Goal: Task Accomplishment & Management: Manage account settings

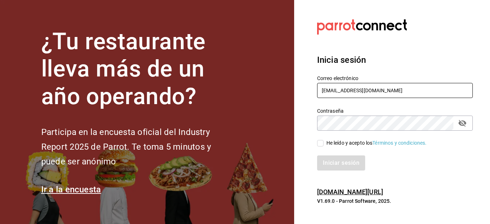
click at [393, 94] on input "[EMAIL_ADDRESS][PERSON_NAME][DOMAIN_NAME]" at bounding box center [395, 90] width 156 height 15
type input "[EMAIL_ADDRESS][DOMAIN_NAME]"
click at [462, 126] on icon "passwordField" at bounding box center [462, 123] width 9 height 9
click at [462, 125] on icon "passwordField" at bounding box center [462, 123] width 8 height 7
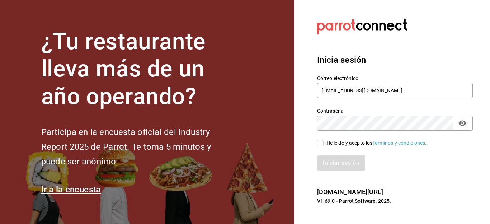
click at [317, 142] on input "He leído y acepto los Términos y condiciones." at bounding box center [320, 143] width 6 height 6
checkbox input "true"
click at [336, 169] on button "Iniciar sesión" at bounding box center [341, 162] width 49 height 15
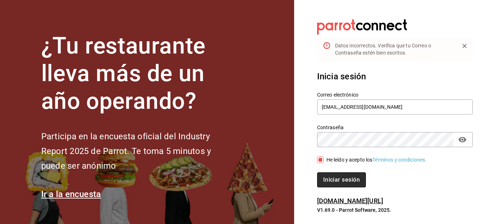
click at [336, 180] on button "Iniciar sesión" at bounding box center [341, 179] width 49 height 15
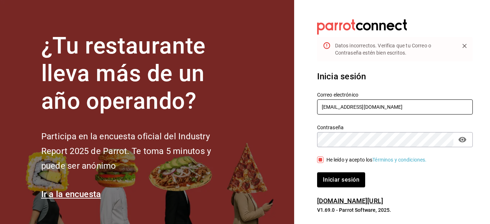
click at [433, 107] on input "[EMAIL_ADDRESS][DOMAIN_NAME]" at bounding box center [395, 106] width 156 height 15
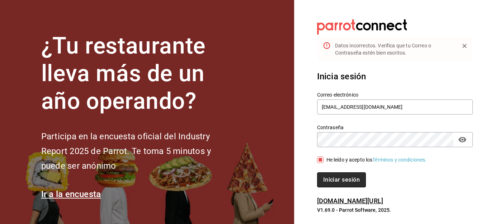
click at [358, 178] on button "Iniciar sesión" at bounding box center [341, 179] width 49 height 15
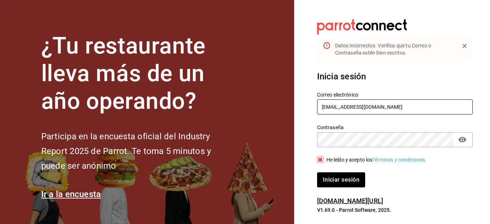
click at [402, 108] on input "[EMAIL_ADDRESS][DOMAIN_NAME]" at bounding box center [395, 106] width 156 height 15
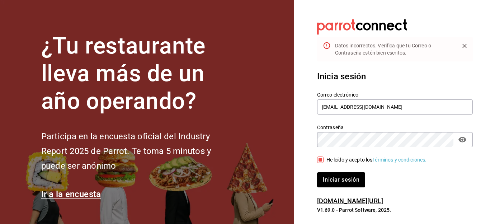
click at [462, 45] on icon "Close" at bounding box center [464, 45] width 7 height 7
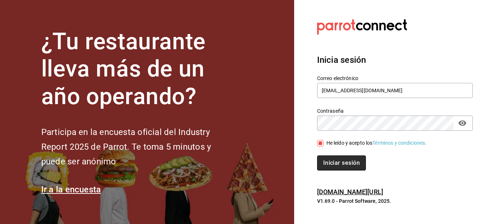
click at [324, 167] on button "Iniciar sesión" at bounding box center [341, 162] width 49 height 15
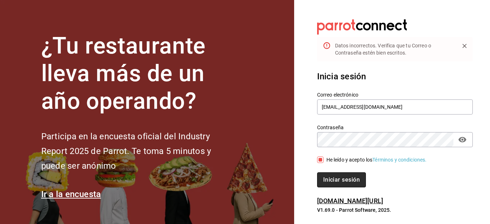
click at [336, 184] on button "Iniciar sesión" at bounding box center [341, 179] width 49 height 15
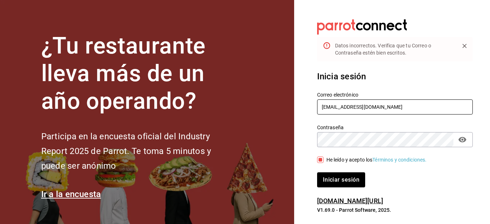
click at [350, 108] on input "[EMAIL_ADDRESS][DOMAIN_NAME]" at bounding box center [395, 106] width 156 height 15
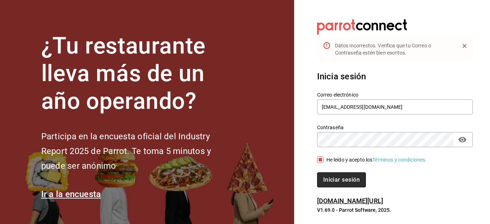
click at [344, 179] on button "Iniciar sesión" at bounding box center [341, 179] width 49 height 15
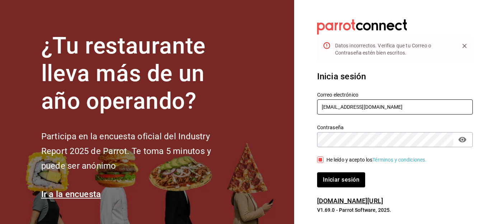
click at [350, 107] on input "ivonneggg43@gmail.com" at bounding box center [395, 106] width 156 height 15
type input "[EMAIL_ADDRESS][DOMAIN_NAME]"
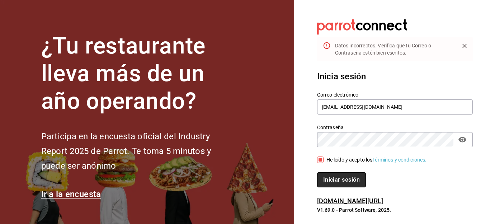
click at [333, 176] on button "Iniciar sesión" at bounding box center [341, 179] width 49 height 15
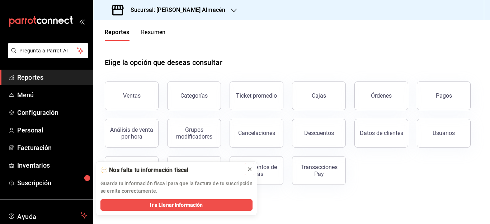
click at [247, 169] on icon at bounding box center [250, 169] width 6 height 6
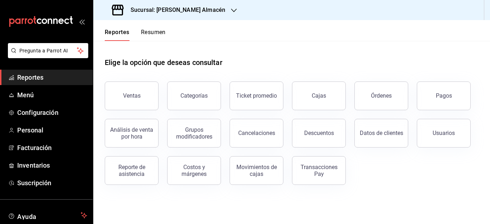
click at [98, 174] on div "Reporte de asistencia" at bounding box center [127, 165] width 62 height 37
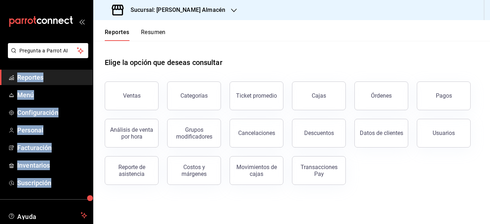
scroll to position [47, 0]
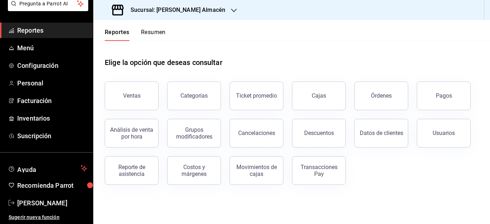
drag, startPoint x: 77, startPoint y: 195, endPoint x: 67, endPoint y: 236, distance: 42.1
click at [67, 223] on html "Pregunta a Parrot AI Reportes Menú Configuración Personal Facturación Inventari…" at bounding box center [245, 112] width 490 height 224
click at [57, 203] on span "[PERSON_NAME]" at bounding box center [52, 203] width 70 height 10
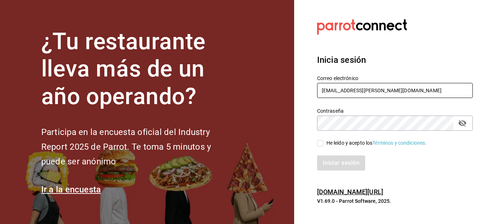
click at [388, 89] on input "[EMAIL_ADDRESS][PERSON_NAME][DOMAIN_NAME]" at bounding box center [395, 90] width 156 height 15
click at [361, 90] on input "ivonneggg42 @" at bounding box center [395, 90] width 156 height 15
click at [353, 90] on input "ivonneggg42 @" at bounding box center [395, 90] width 156 height 15
click at [362, 95] on input "ivonneggg42@" at bounding box center [395, 90] width 156 height 15
type input "[EMAIL_ADDRESS][DOMAIN_NAME]"
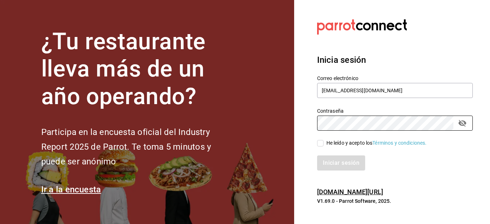
click at [468, 138] on div "He leído y acepto los Términos y condiciones." at bounding box center [390, 139] width 164 height 16
click at [465, 138] on div "He leído y acepto los Términos y condiciones." at bounding box center [390, 139] width 164 height 16
click at [462, 119] on icon "passwordField" at bounding box center [462, 123] width 9 height 9
click at [319, 145] on input "He leído y acepto los Términos y condiciones." at bounding box center [320, 143] width 6 height 6
checkbox input "true"
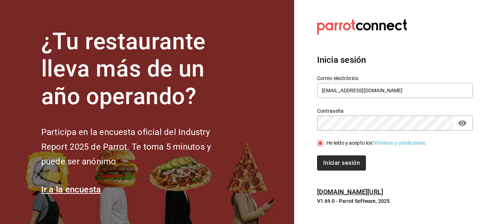
click at [327, 160] on button "Iniciar sesión" at bounding box center [341, 162] width 49 height 15
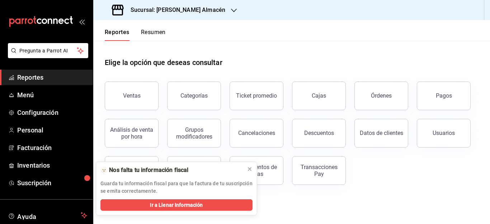
click at [222, 23] on header "Reportes Resumen" at bounding box center [291, 30] width 397 height 21
click at [231, 13] on icon "button" at bounding box center [234, 11] width 6 height 6
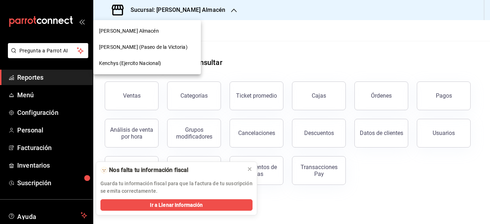
click at [117, 58] on div "Kenchys (Ejercito Nacional)" at bounding box center [147, 63] width 108 height 16
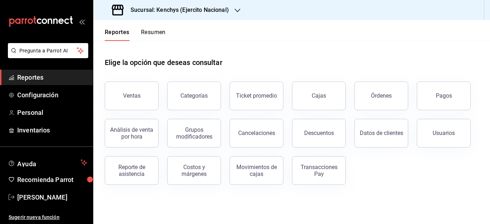
click at [41, 78] on span "Reportes" at bounding box center [52, 77] width 70 height 10
click at [54, 73] on span "Reportes" at bounding box center [52, 77] width 70 height 10
click at [54, 75] on span "Reportes" at bounding box center [52, 77] width 70 height 10
click at [45, 93] on span "Configuración" at bounding box center [52, 95] width 70 height 10
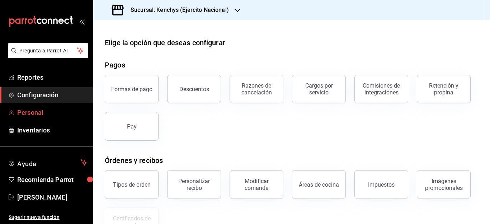
click at [37, 113] on span "Personal" at bounding box center [52, 113] width 70 height 10
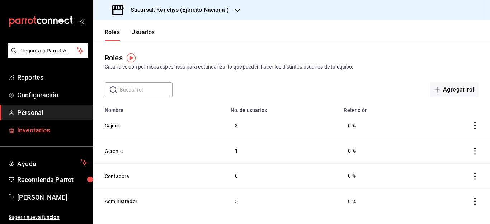
click at [29, 127] on span "Inventarios" at bounding box center [52, 130] width 70 height 10
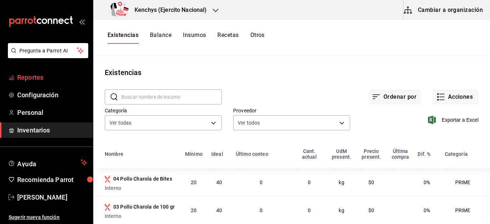
click at [42, 75] on span "Reportes" at bounding box center [52, 77] width 70 height 10
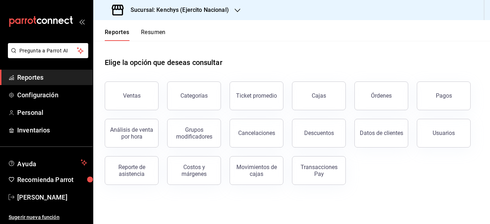
click at [157, 32] on button "Resumen" at bounding box center [153, 35] width 25 height 12
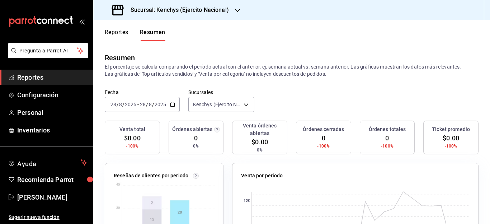
click at [174, 104] on \(Stroke\) "button" at bounding box center [172, 105] width 4 height 4
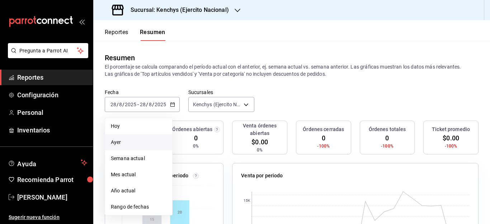
click at [128, 140] on span "Ayer" at bounding box center [139, 142] width 56 height 8
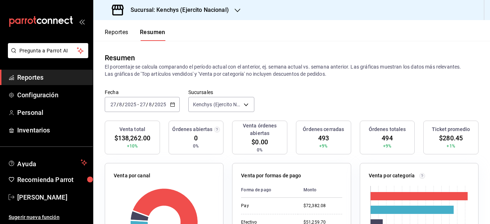
drag, startPoint x: 489, startPoint y: 71, endPoint x: 485, endPoint y: 88, distance: 18.1
click at [485, 88] on div "Resumen El porcentaje se calcula comparando el período actual con el anterior, …" at bounding box center [291, 65] width 397 height 48
click at [42, 96] on span "Configuración" at bounding box center [52, 95] width 70 height 10
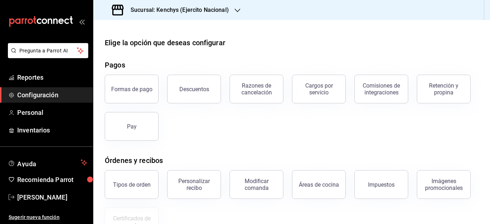
click at [444, 138] on div "Formas de pago Descuentos Razones de cancelación Cargos por servicio Comisiones…" at bounding box center [287, 103] width 382 height 75
click at [23, 112] on span "Personal" at bounding box center [52, 113] width 70 height 10
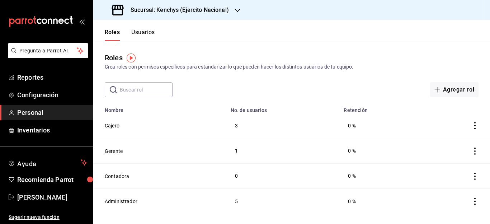
click at [142, 33] on button "Usuarios" at bounding box center [143, 35] width 24 height 12
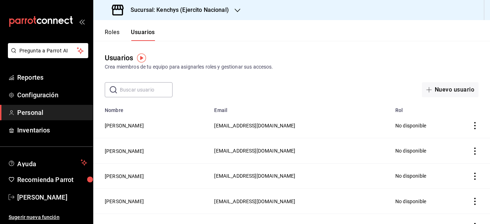
click at [414, 69] on div "Crea miembros de tu equipo para asignarles roles y gestionar sus accesos." at bounding box center [292, 67] width 374 height 8
click at [449, 88] on button "Nuevo usuario" at bounding box center [450, 89] width 57 height 15
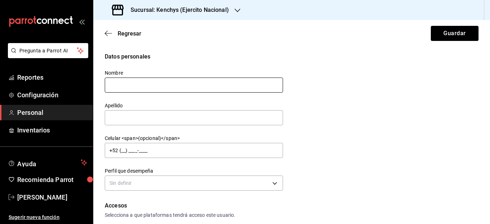
type input "g"
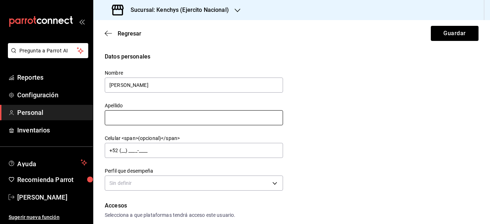
type input "[PERSON_NAME]"
click at [164, 118] on input "text" at bounding box center [194, 117] width 178 height 15
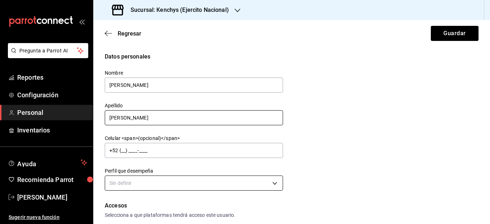
type input "[PERSON_NAME]"
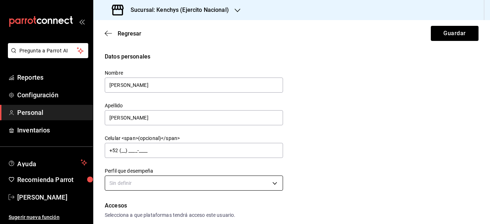
click at [275, 184] on body "Pregunta a Parrot AI Reportes Configuración Personal Inventarios Ayuda Recomien…" at bounding box center [245, 112] width 490 height 224
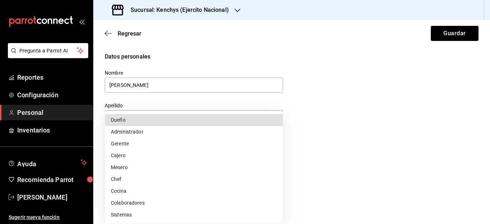
click at [117, 143] on li "Gerente" at bounding box center [194, 144] width 178 height 12
type input "MANAGER"
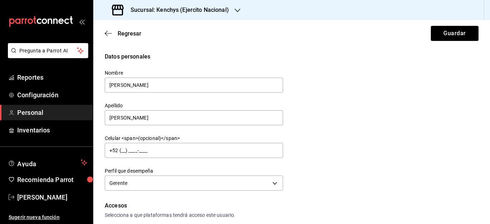
click at [352, 151] on div "Datos personales Nombre [PERSON_NAME] [PERSON_NAME] Celular <span>(opcional)</s…" at bounding box center [292, 122] width 374 height 140
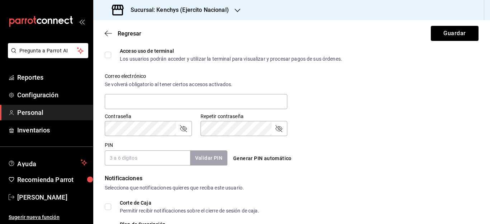
scroll to position [244, 0]
click at [284, 157] on button "Generar PIN automático" at bounding box center [262, 157] width 64 height 13
click at [250, 155] on button "Reintentar" at bounding box center [246, 157] width 32 height 13
click at [362, 148] on div "PIN [PERSON_NAME] PIN ​ Reintentar" at bounding box center [290, 151] width 377 height 27
click at [185, 128] on icon "passwordField" at bounding box center [183, 128] width 9 height 9
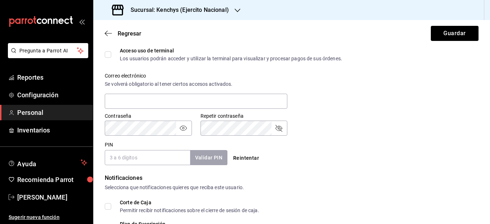
click at [277, 128] on icon "passwordField" at bounding box center [278, 128] width 9 height 9
click at [234, 159] on button "Reintentar" at bounding box center [246, 157] width 32 height 13
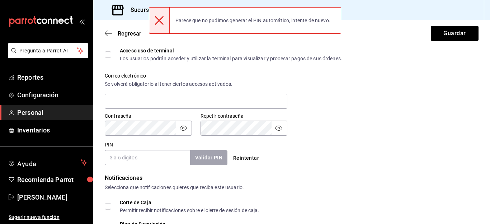
click at [157, 162] on input "PIN" at bounding box center [147, 157] width 85 height 15
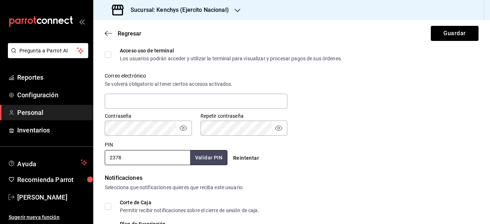
type input "2378"
click at [359, 112] on div "Contraseña Contraseña Repetir contraseña Repetir contraseña" at bounding box center [287, 120] width 382 height 32
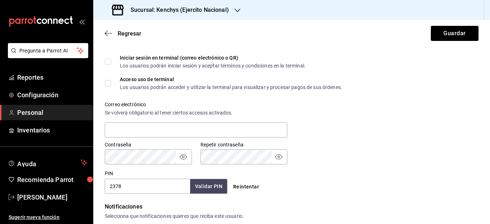
scroll to position [230, 0]
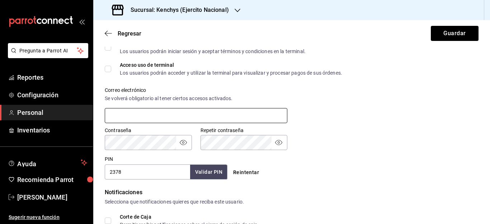
click at [184, 112] on input "text" at bounding box center [196, 115] width 183 height 15
type input "[EMAIL_ADDRESS][DOMAIN_NAME]"
click at [371, 154] on div "PIN 2378 Validar PIN ​ Reintentar" at bounding box center [290, 166] width 377 height 27
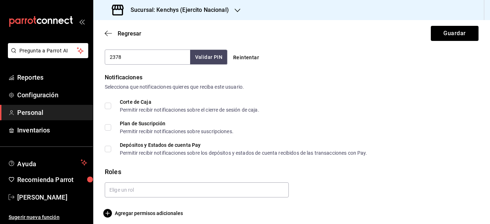
scroll to position [349, 0]
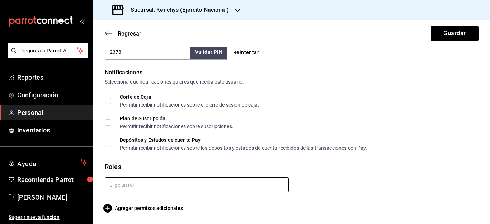
click at [232, 186] on input "text" at bounding box center [197, 184] width 184 height 15
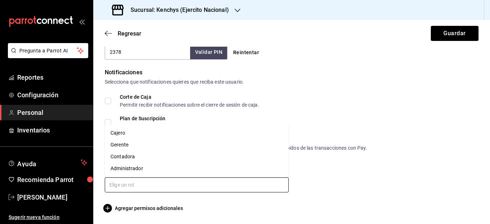
click at [140, 147] on li "Gerente" at bounding box center [197, 145] width 184 height 12
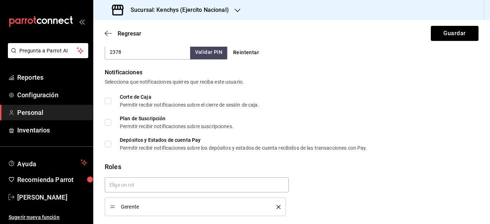
checkbox input "true"
click at [353, 203] on div "Gerente" at bounding box center [288, 193] width 379 height 44
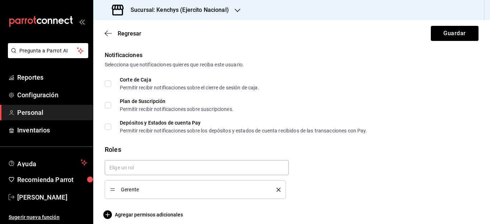
scroll to position [373, 0]
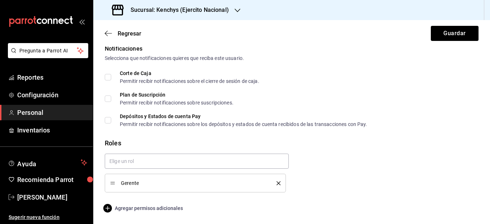
click at [165, 208] on span "Agregar permisos adicionales" at bounding box center [144, 208] width 78 height 9
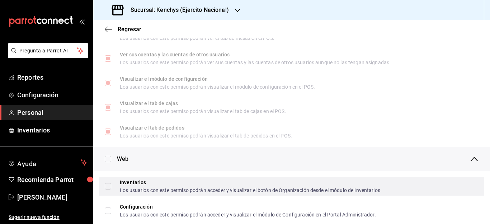
scroll to position [221, 0]
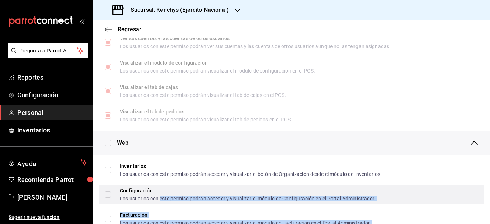
drag, startPoint x: 96, startPoint y: 90, endPoint x: 160, endPoint y: 201, distance: 128.2
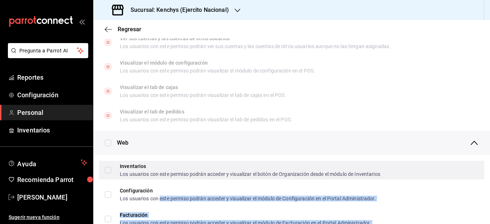
click at [109, 172] on input "Inventarios Los usuarios con este permiso podrán acceder y visualizar el botón …" at bounding box center [108, 170] width 6 height 6
checkbox input "true"
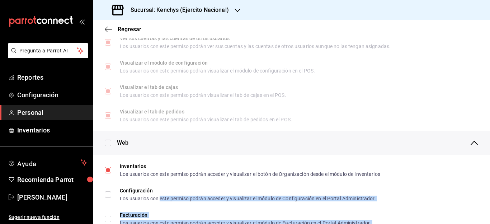
click at [97, 207] on li "Facturación Los usuarios con este permiso podrán acceder y visualizar el módulo…" at bounding box center [291, 219] width 397 height 24
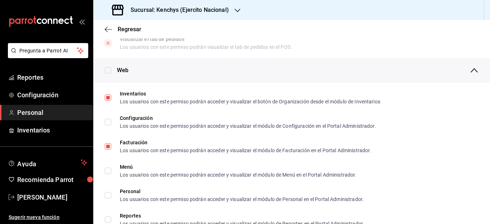
scroll to position [307, 0]
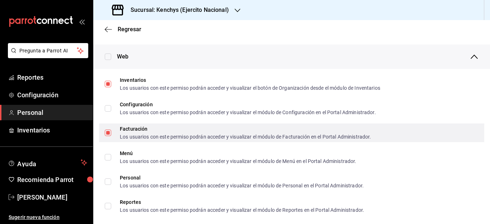
click at [107, 135] on input "Facturación Los usuarios con este permiso podrán acceder y visualizar el módulo…" at bounding box center [108, 132] width 6 height 6
checkbox input "false"
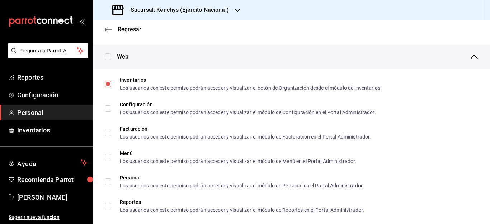
click at [98, 204] on li "Reportes Los usuarios con este permiso podrán acceder y visualizar el módulo de…" at bounding box center [291, 206] width 397 height 24
checkbox input "true"
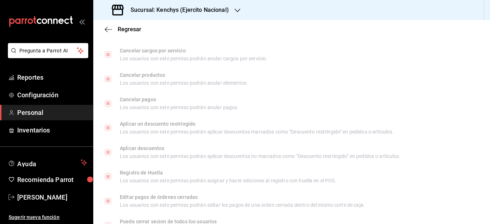
scroll to position [867, 0]
click at [130, 29] on span "Regresar" at bounding box center [130, 29] width 24 height 7
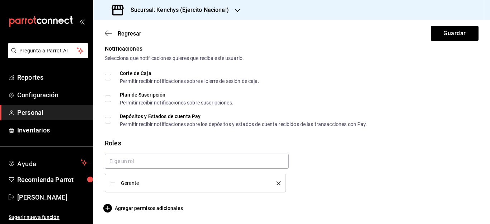
scroll to position [373, 0]
click at [454, 32] on button "Guardar" at bounding box center [455, 33] width 48 height 15
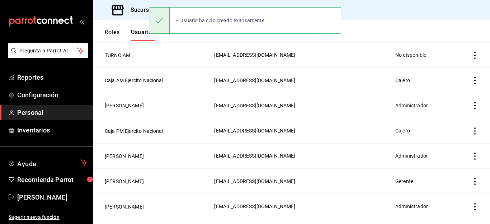
scroll to position [398, 0]
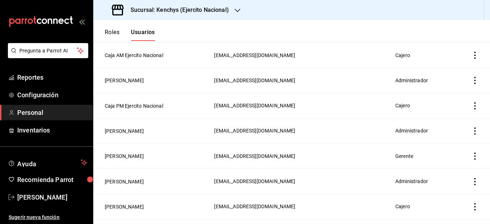
click at [60, 145] on div "Pregunta a Parrot AI Reportes Configuración Personal Inventarios Ayuda Recomien…" at bounding box center [46, 133] width 93 height 181
click at [216, 19] on div "Sucursal: Kenchys (Ejercito Nacional)" at bounding box center [171, 10] width 144 height 20
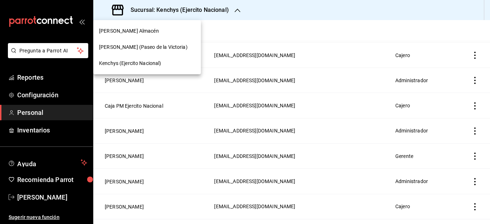
click at [45, 129] on div at bounding box center [245, 112] width 490 height 224
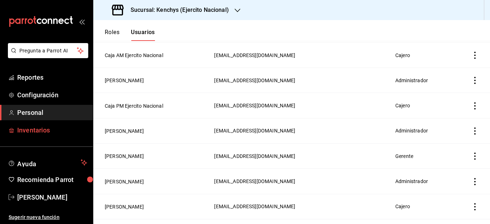
click at [38, 130] on span "Inventarios" at bounding box center [52, 130] width 70 height 10
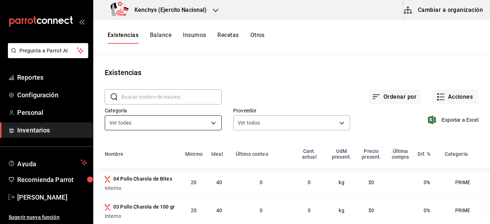
click at [213, 124] on body "Pregunta a Parrot AI Reportes Configuración Personal Inventarios Ayuda Recomien…" at bounding box center [245, 109] width 490 height 219
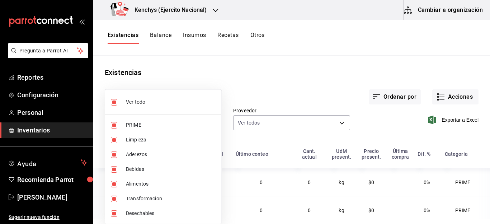
click at [115, 103] on input "checkbox" at bounding box center [114, 102] width 6 height 6
checkbox input "false"
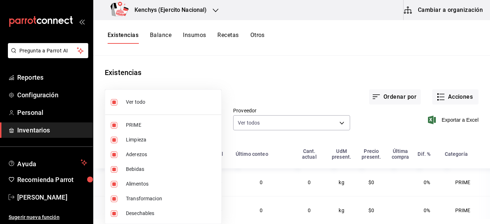
checkbox input "false"
click at [114, 127] on input "checkbox" at bounding box center [114, 125] width 6 height 6
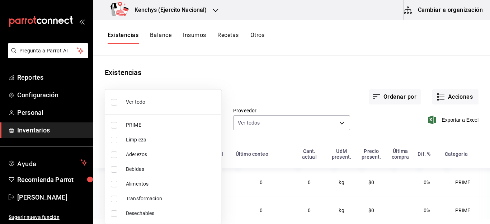
checkbox input "true"
type input "a7ec1a36-c617-4141-9275-7dfcf91f0753"
click at [287, 76] on div at bounding box center [245, 112] width 490 height 224
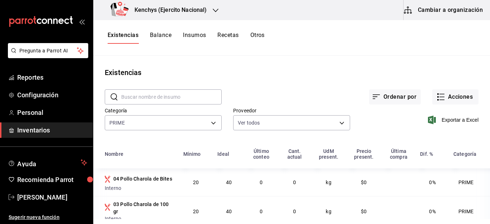
click at [471, 79] on div "Ordenar por Acciones" at bounding box center [350, 91] width 257 height 27
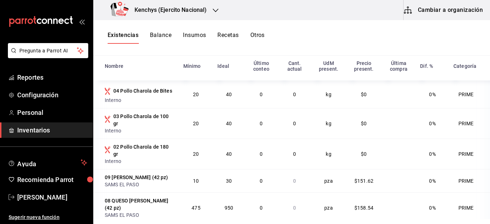
click at [300, 45] on div "Existencias Balance Insumos Recetas Otros" at bounding box center [291, 38] width 397 height 36
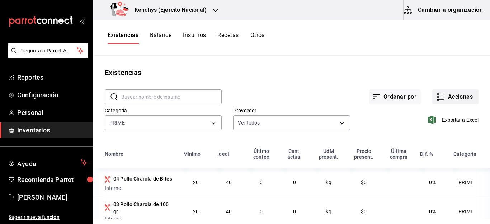
click at [464, 99] on button "Acciones" at bounding box center [455, 96] width 46 height 15
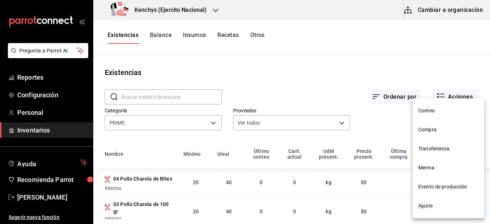
click at [435, 208] on span "Ajuste" at bounding box center [448, 206] width 60 height 8
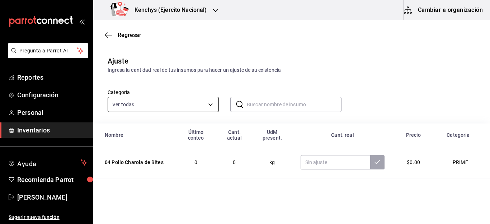
click at [210, 104] on body "Pregunta a Parrot AI Reportes Configuración Personal Inventarios Ayuda Recomien…" at bounding box center [245, 91] width 490 height 183
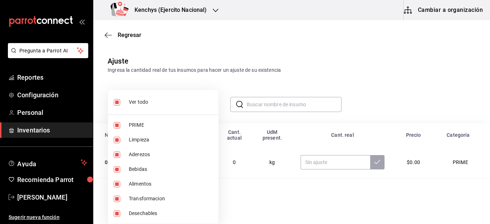
click at [116, 104] on input "checkbox" at bounding box center [117, 102] width 6 height 6
checkbox input "false"
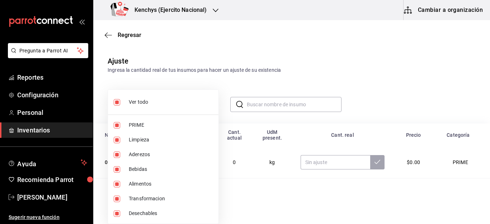
checkbox input "false"
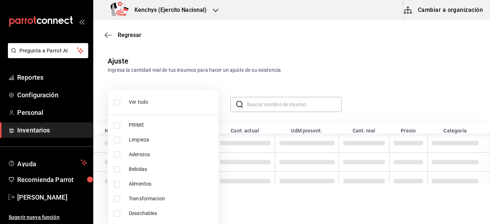
click at [118, 125] on input "checkbox" at bounding box center [117, 125] width 6 height 6
checkbox input "true"
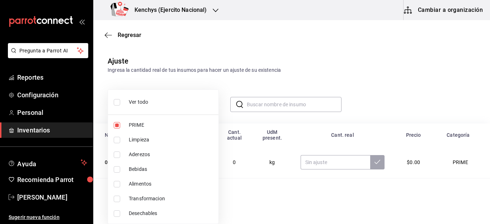
type input "a7ec1a36-c617-4141-9275-7dfcf91f0753"
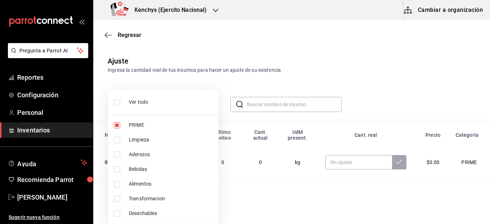
click at [433, 78] on div at bounding box center [245, 112] width 490 height 224
click at [411, 107] on div at bounding box center [245, 112] width 490 height 224
click at [424, 83] on div at bounding box center [245, 112] width 490 height 224
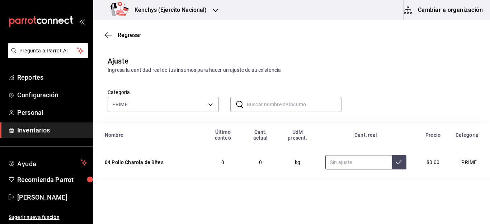
click at [345, 168] on input "text" at bounding box center [358, 162] width 66 height 14
type input "180.00"
click at [400, 159] on icon at bounding box center [399, 162] width 6 height 6
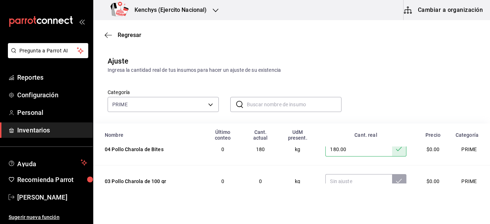
scroll to position [14, 0]
click at [345, 180] on input "text" at bounding box center [358, 180] width 66 height 14
type input "27.00"
click at [398, 178] on icon at bounding box center [399, 179] width 6 height 6
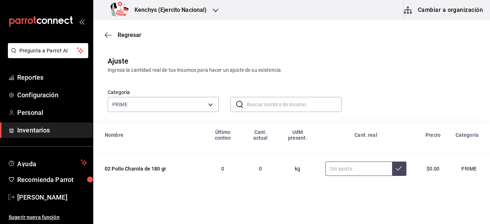
click at [335, 172] on input "text" at bounding box center [358, 168] width 66 height 14
type input "36.00"
click at [397, 171] on button at bounding box center [399, 168] width 14 height 14
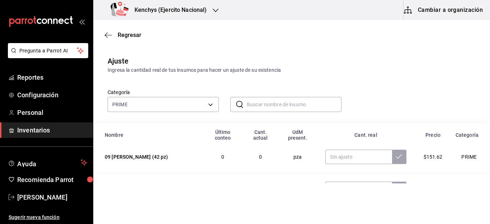
scroll to position [100, 0]
click at [360, 154] on input "text" at bounding box center [358, 157] width 66 height 14
type input "40.00"
click at [405, 159] on button at bounding box center [399, 157] width 14 height 14
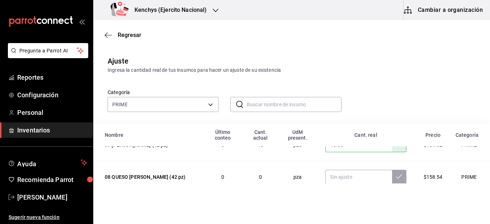
scroll to position [115, 0]
click at [340, 178] on input "text" at bounding box center [358, 175] width 66 height 14
type input "50.00"
click at [402, 172] on icon at bounding box center [399, 175] width 6 height 6
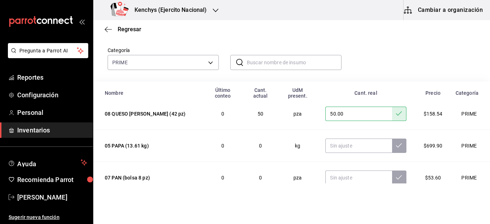
scroll to position [43, 0]
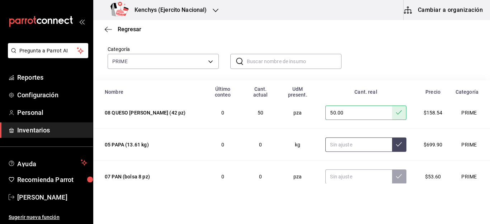
click at [344, 148] on input "text" at bounding box center [358, 144] width 66 height 14
type input "10.00"
click at [402, 148] on button at bounding box center [399, 144] width 14 height 14
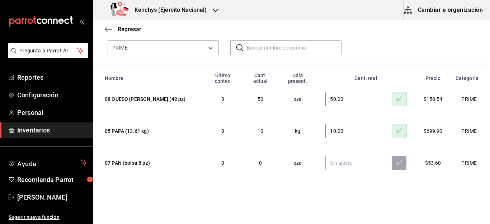
scroll to position [57, 0]
click at [383, 165] on input "text" at bounding box center [358, 162] width 66 height 14
type input "160.00"
click at [397, 165] on button at bounding box center [399, 162] width 14 height 14
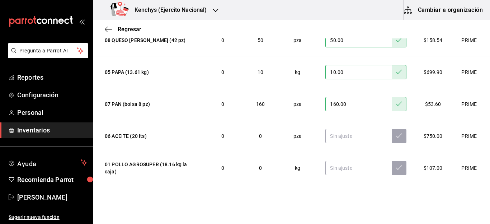
scroll to position [119, 0]
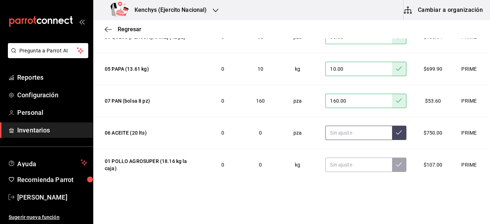
click at [341, 137] on input "text" at bounding box center [358, 133] width 66 height 14
type input "10.00"
click at [401, 134] on icon at bounding box center [399, 132] width 6 height 6
click at [273, 147] on td "10" at bounding box center [260, 133] width 36 height 32
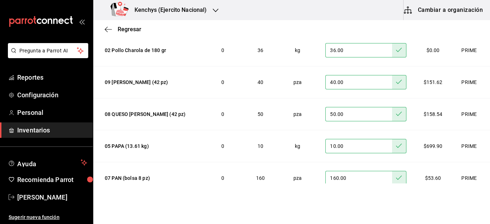
scroll to position [48, 0]
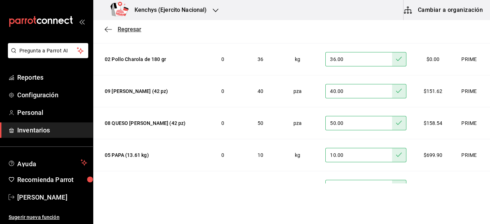
click at [122, 30] on span "Regresar" at bounding box center [130, 29] width 24 height 7
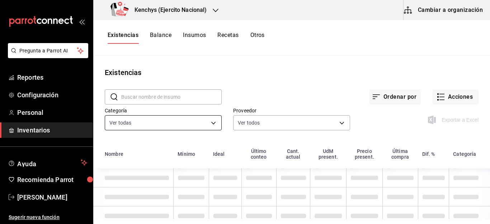
click at [213, 123] on body "Pregunta a Parrot AI Reportes Configuración Personal Inventarios Ayuda Recomien…" at bounding box center [245, 109] width 490 height 219
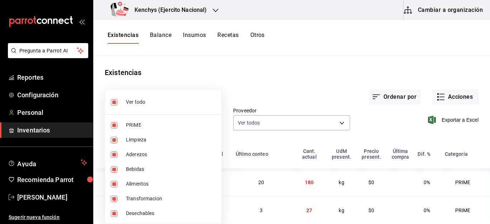
click at [117, 103] on input "checkbox" at bounding box center [114, 102] width 6 height 6
checkbox input "false"
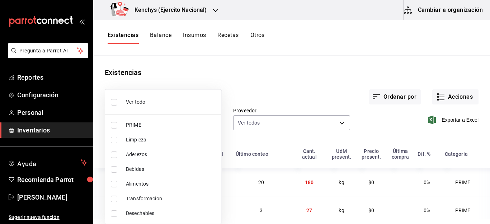
checkbox input "false"
click at [116, 124] on input "checkbox" at bounding box center [114, 125] width 6 height 6
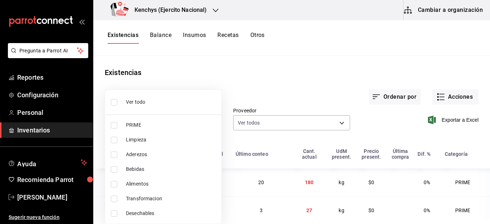
checkbox input "true"
type input "a7ec1a36-c617-4141-9275-7dfcf91f0753"
click at [327, 95] on div at bounding box center [245, 112] width 490 height 224
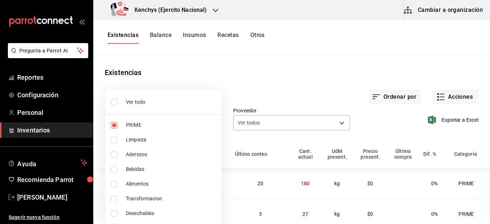
click at [391, 127] on div at bounding box center [245, 112] width 490 height 224
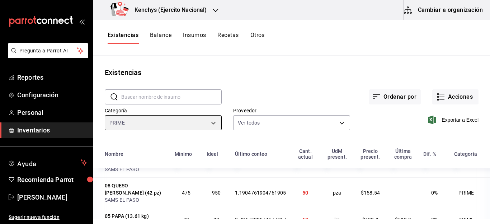
scroll to position [117, 0]
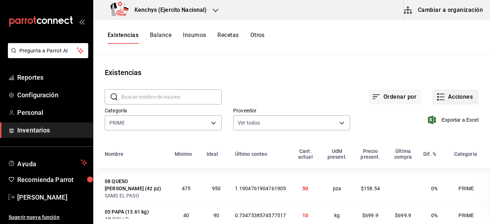
click at [453, 99] on button "Acciones" at bounding box center [455, 96] width 46 height 15
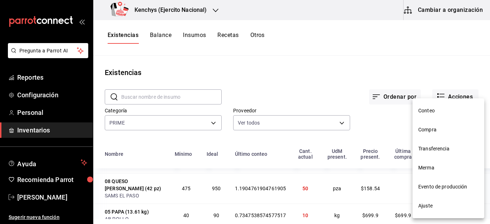
click at [430, 132] on span "Compra" at bounding box center [448, 130] width 60 height 8
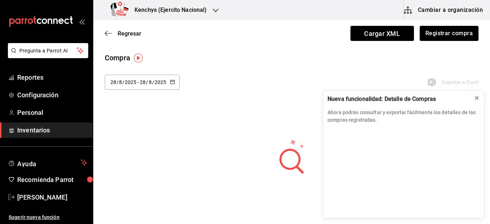
click at [477, 98] on icon at bounding box center [476, 97] width 3 height 3
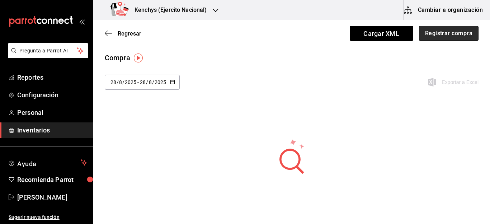
click at [452, 37] on button "Registrar compra" at bounding box center [449, 33] width 60 height 15
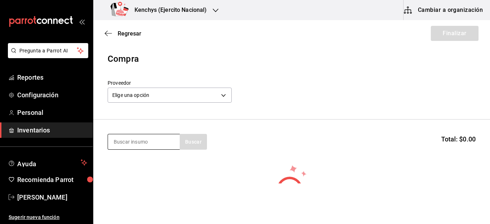
click at [154, 139] on input at bounding box center [144, 141] width 72 height 15
type input "papa"
click at [226, 95] on body "Pregunta a Parrot AI Reportes Configuración Personal Inventarios Ayuda Recomien…" at bounding box center [245, 91] width 490 height 183
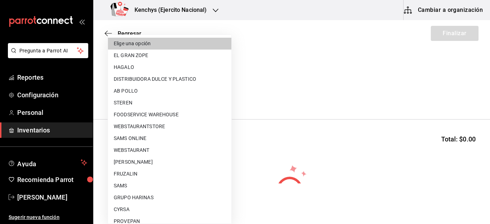
click at [123, 89] on li "AB POLLO" at bounding box center [169, 91] width 123 height 12
type input "8ab5377a-4d42-4b3c-9d9e-1ae2de4fbc16"
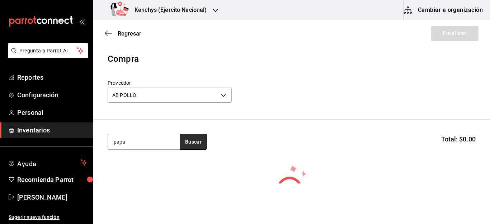
click at [185, 139] on button "Buscar" at bounding box center [193, 142] width 27 height 16
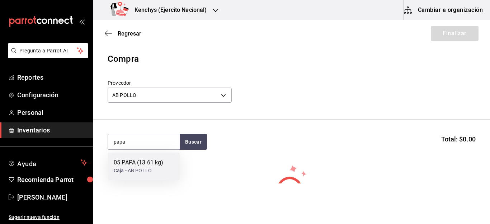
click at [136, 165] on div "05 PAPA (13.61 kg)" at bounding box center [138, 162] width 49 height 9
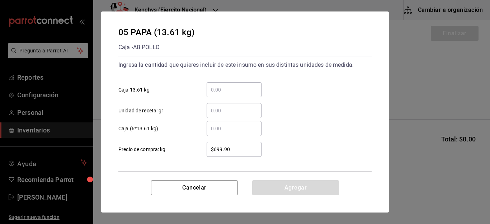
click at [235, 91] on input "​ Caja 13.61 kg" at bounding box center [234, 89] width 55 height 9
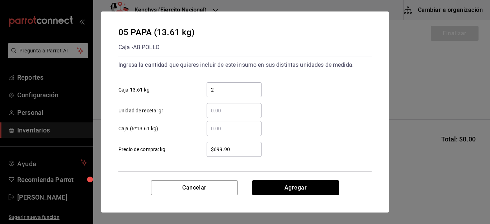
type input "20"
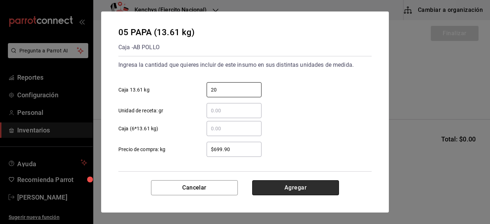
click at [282, 184] on button "Agregar" at bounding box center [295, 187] width 87 height 15
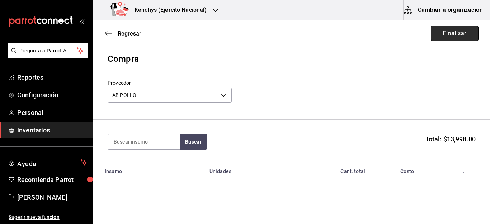
click at [454, 32] on button "Finalizar" at bounding box center [455, 33] width 48 height 15
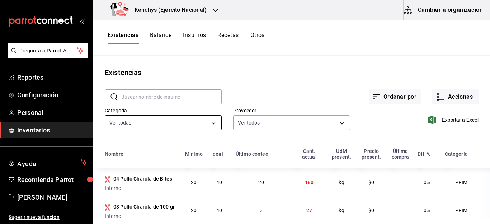
click at [213, 123] on body "Pregunta a Parrot AI Reportes Configuración Personal Inventarios Ayuda Recomien…" at bounding box center [245, 109] width 490 height 219
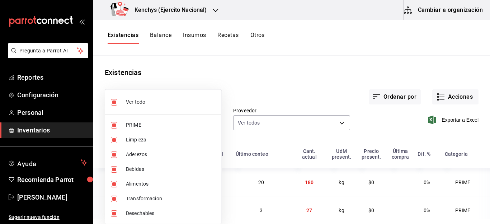
click at [114, 103] on input "checkbox" at bounding box center [114, 102] width 6 height 6
checkbox input "false"
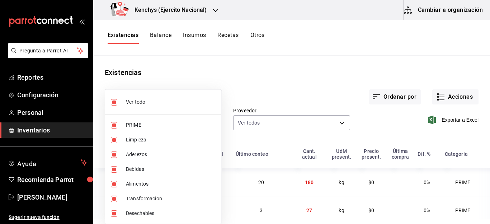
checkbox input "false"
click at [114, 124] on input "checkbox" at bounding box center [114, 125] width 6 height 6
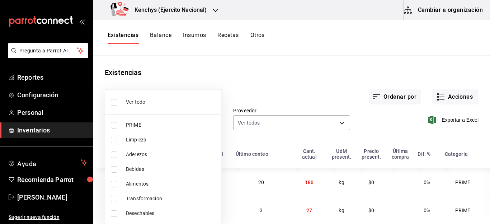
checkbox input "true"
type input "a7ec1a36-c617-4141-9275-7dfcf91f0753"
click at [368, 125] on div at bounding box center [245, 112] width 490 height 224
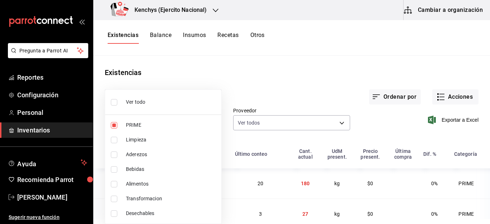
click at [351, 133] on div at bounding box center [245, 112] width 490 height 224
click at [392, 136] on div at bounding box center [245, 112] width 490 height 224
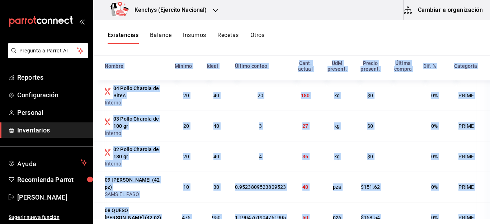
scroll to position [117, 0]
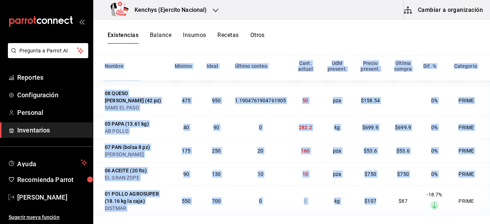
drag, startPoint x: 392, startPoint y: 136, endPoint x: 384, endPoint y: 202, distance: 66.1
click at [384, 202] on div "​ ​ Ordenar por Acciones Categoría PRIME a7ec1a36-c617-4141-9275-7dfcf91f0753 P…" at bounding box center [291, 104] width 397 height 229
click at [33, 113] on span "Personal" at bounding box center [52, 113] width 70 height 10
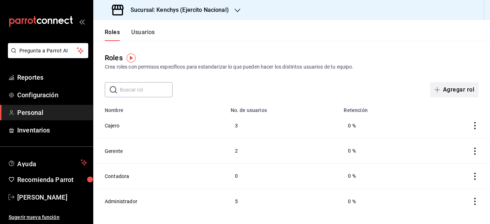
click at [454, 88] on button "Agregar rol" at bounding box center [454, 89] width 48 height 15
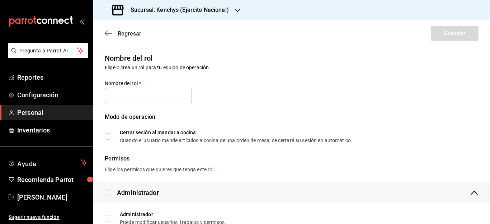
click at [109, 33] on icon "button" at bounding box center [108, 33] width 7 height 0
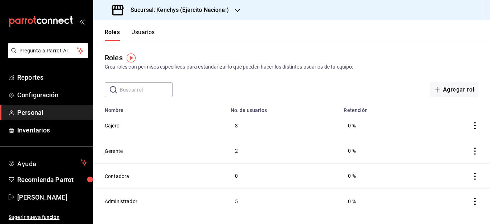
click at [145, 32] on button "Usuarios" at bounding box center [143, 35] width 24 height 12
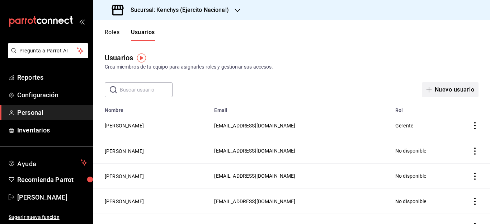
click at [447, 92] on button "Nuevo usuario" at bounding box center [450, 89] width 57 height 15
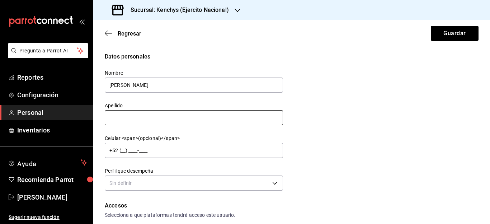
type input "[PERSON_NAME]"
click at [220, 114] on input "text" at bounding box center [194, 117] width 178 height 15
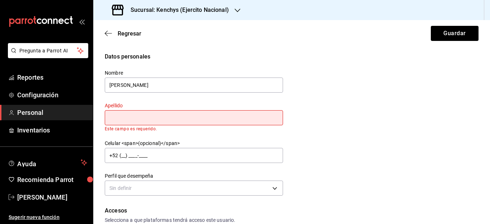
click at [390, 102] on div "Datos personales Nombre [PERSON_NAME] Este campo es requerido. Celular <span>(o…" at bounding box center [292, 124] width 374 height 145
click at [153, 121] on input "text" at bounding box center [194, 117] width 178 height 15
type input "[PERSON_NAME]"
click at [300, 113] on div "Datos personales Nombre [PERSON_NAME] Apellido [PERSON_NAME] Este campo es requ…" at bounding box center [292, 124] width 374 height 145
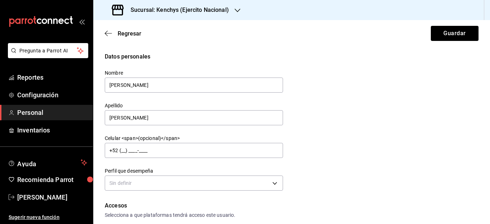
click at [343, 158] on div "Datos personales Nombre [PERSON_NAME] Apellido [PERSON_NAME] Celular <span>(opc…" at bounding box center [292, 122] width 374 height 140
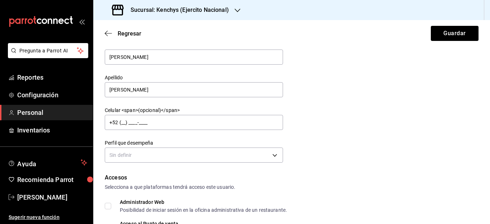
scroll to position [29, 0]
click at [277, 157] on body "Pregunta a Parrot AI Reportes Configuración Personal Inventarios Ayuda Recomien…" at bounding box center [245, 112] width 490 height 224
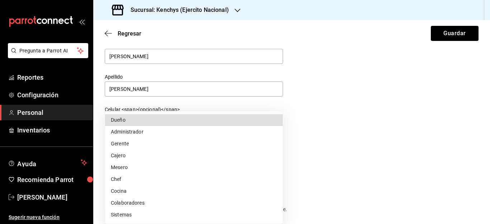
click at [128, 202] on li "Colaboradores" at bounding box center [194, 203] width 178 height 12
type input "STAFF"
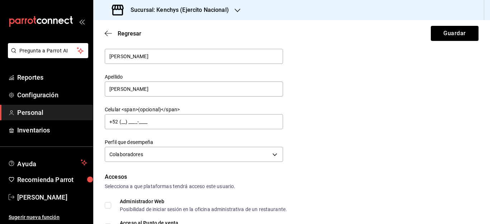
click at [342, 156] on div "Datos personales Nombre [PERSON_NAME] Apellido [PERSON_NAME] Celular <span>(opc…" at bounding box center [292, 94] width 374 height 140
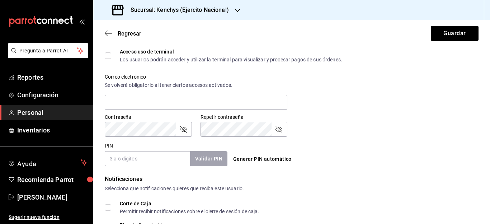
scroll to position [244, 0]
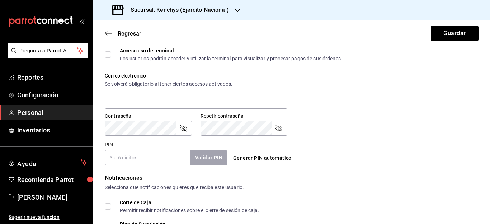
click at [275, 157] on button "Generar PIN automático" at bounding box center [262, 157] width 64 height 13
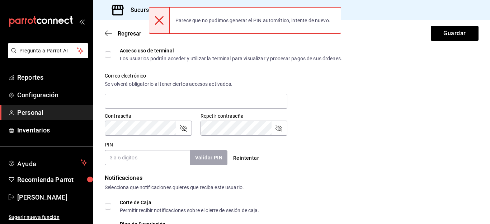
click at [142, 160] on input "PIN" at bounding box center [147, 157] width 85 height 15
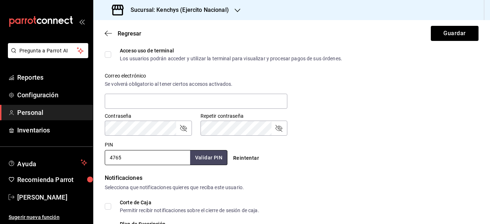
type input "4765"
click at [358, 107] on div "Contraseña Contraseña Repetir contraseña Repetir contraseña" at bounding box center [287, 120] width 382 height 32
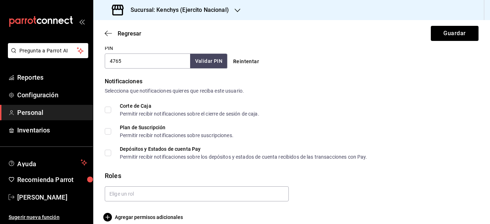
scroll to position [349, 0]
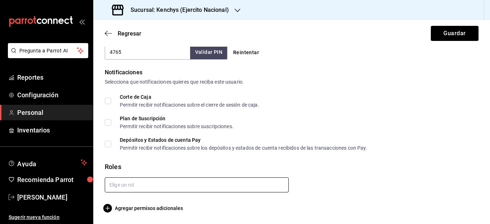
click at [160, 186] on input "text" at bounding box center [197, 184] width 184 height 15
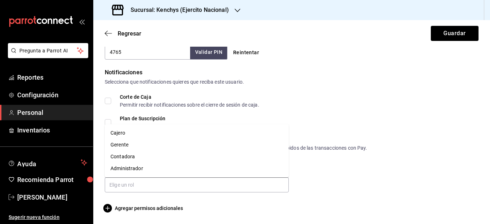
click at [420, 206] on div "Agregar permisos adicionales" at bounding box center [292, 208] width 374 height 9
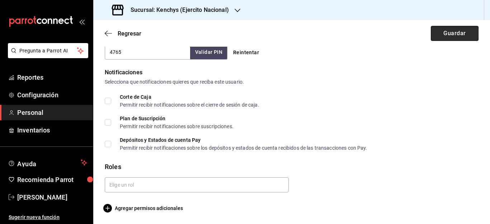
click at [451, 37] on button "Guardar" at bounding box center [455, 33] width 48 height 15
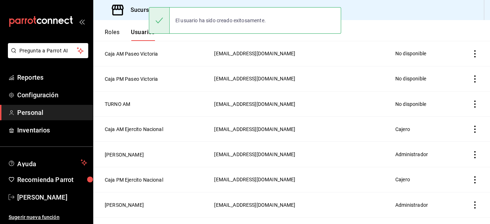
scroll to position [375, 0]
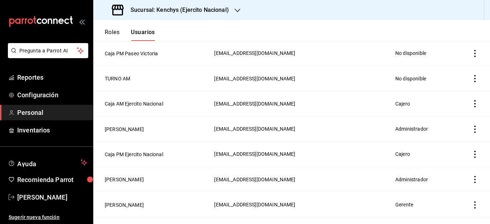
click at [421, 34] on header "Roles Usuarios" at bounding box center [291, 30] width 397 height 21
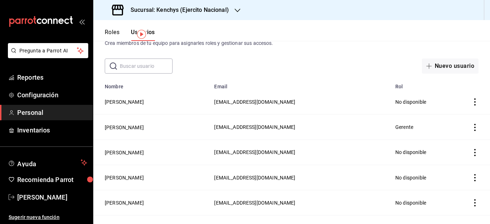
scroll to position [0, 0]
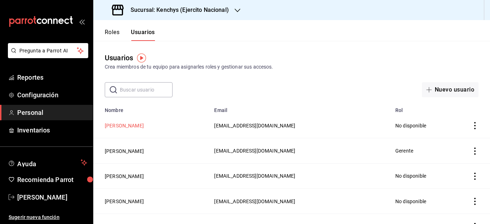
click at [108, 125] on button "[PERSON_NAME]" at bounding box center [124, 125] width 39 height 7
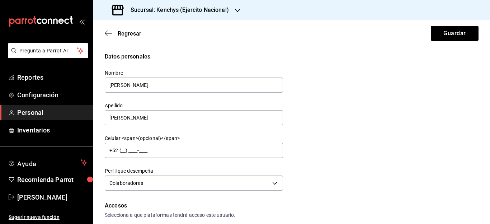
click at [374, 175] on div "Datos personales Nombre [PERSON_NAME] Apellido [PERSON_NAME] Celular <span>(opc…" at bounding box center [292, 122] width 374 height 140
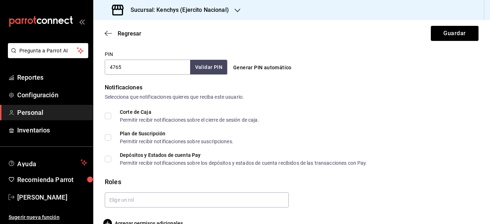
scroll to position [349, 0]
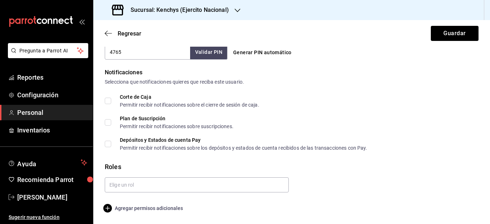
click at [148, 207] on span "Agregar permisos adicionales" at bounding box center [144, 208] width 78 height 9
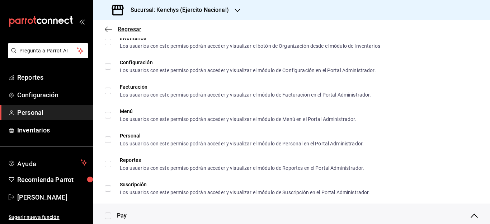
click at [112, 29] on icon "button" at bounding box center [108, 29] width 7 height 6
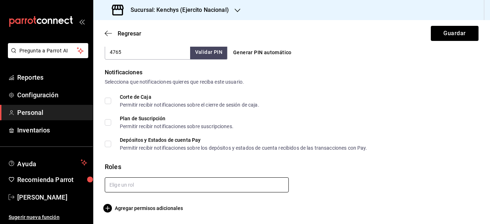
click at [155, 188] on input "text" at bounding box center [197, 184] width 184 height 15
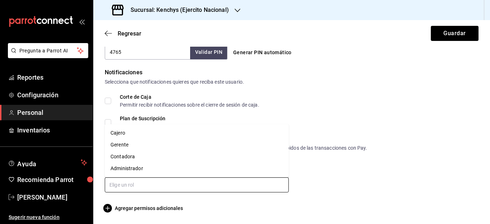
click at [132, 134] on li "Cajero" at bounding box center [197, 133] width 184 height 12
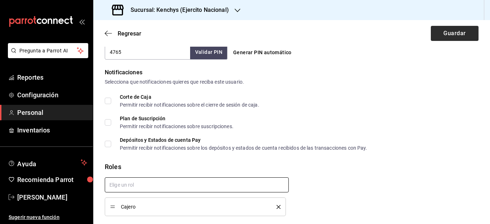
checkbox input "true"
click at [458, 29] on button "Guardar" at bounding box center [455, 33] width 48 height 15
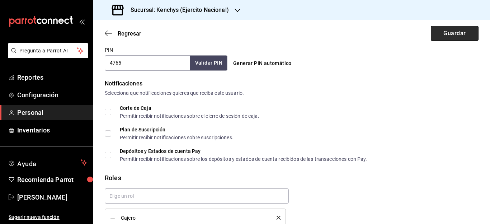
click at [458, 38] on button "Guardar" at bounding box center [455, 33] width 48 height 15
click at [424, 95] on div "Selecciona que notificaciones quieres que reciba este usuario." at bounding box center [292, 93] width 374 height 8
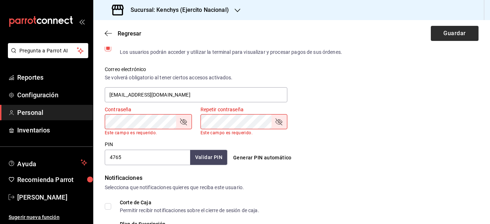
scroll to position [236, 0]
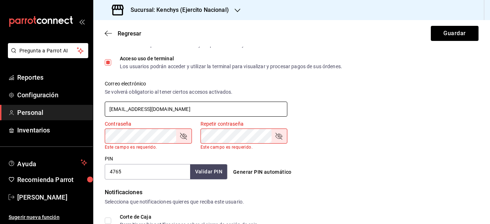
drag, startPoint x: 241, startPoint y: 109, endPoint x: 112, endPoint y: 90, distance: 129.8
click at [112, 90] on div "Correo electrónico Se volverá obligatorio al tener ciertos accesos activados. […" at bounding box center [196, 98] width 183 height 37
type input "c"
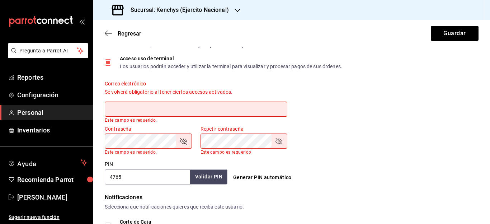
click at [110, 62] on input "Acceso uso de terminal Los usuarios podrán acceder y utilizar la terminal para …" at bounding box center [108, 62] width 6 height 6
checkbox input "false"
click at [444, 32] on button "Guardar" at bounding box center [455, 33] width 48 height 15
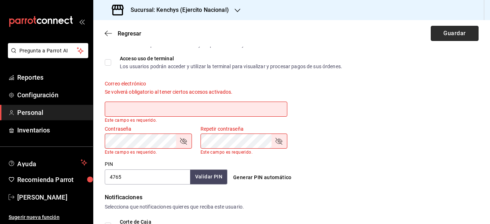
click at [444, 32] on button "Guardar" at bounding box center [455, 33] width 48 height 15
click at [189, 108] on input "text" at bounding box center [196, 108] width 183 height 15
click at [350, 149] on div "Contraseña Contraseña Este campo es requerido. Repetir contraseña Repetir contr…" at bounding box center [287, 136] width 382 height 38
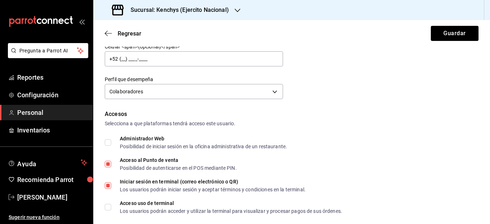
scroll to position [100, 0]
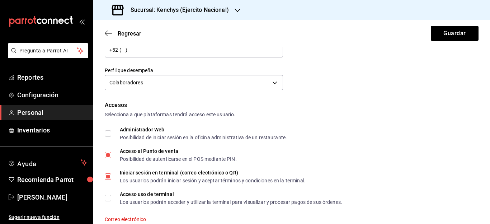
click at [109, 157] on input "Acceso al Punto de venta Posibilidad de autenticarse en el POS mediante PIN." at bounding box center [108, 155] width 6 height 6
checkbox input "false"
click at [107, 177] on input "Iniciar sesión en terminal (correo electrónico o QR) Los usuarios podrán inicia…" at bounding box center [108, 176] width 6 height 6
checkbox input "false"
click at [457, 35] on button "Guardar" at bounding box center [455, 33] width 48 height 15
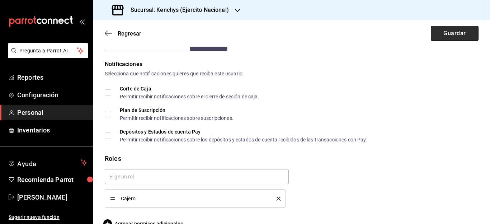
scroll to position [344, 0]
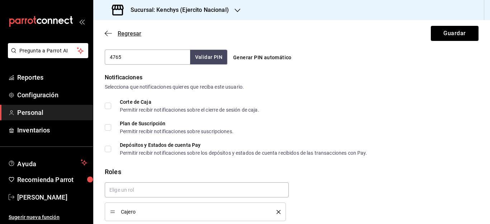
click at [133, 33] on span "Regresar" at bounding box center [130, 33] width 24 height 7
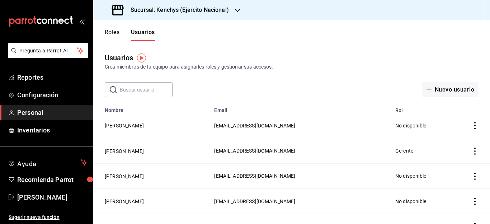
click at [114, 33] on button "Roles" at bounding box center [112, 35] width 15 height 12
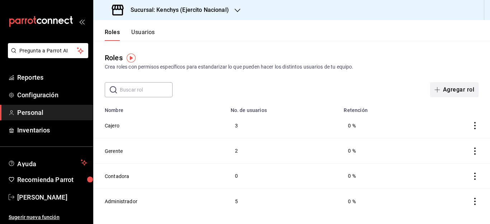
click at [458, 89] on button "Agregar rol" at bounding box center [454, 89] width 48 height 15
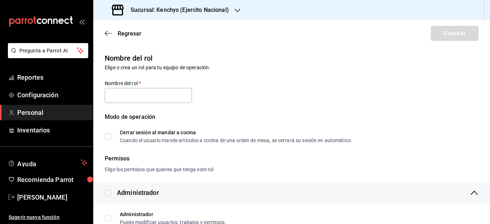
click at [321, 69] on div "Nombre del rol Elige o crea un rol para tu equipo de operación." at bounding box center [287, 58] width 382 height 28
click at [132, 95] on input "text" at bounding box center [148, 95] width 87 height 15
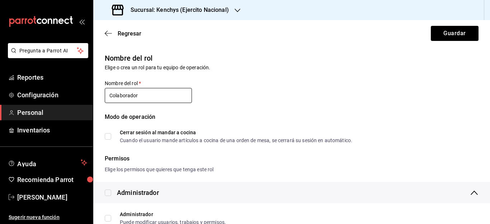
type input "Colaborador"
click at [275, 107] on div "Modo de operación Cerrar sesión al mandar a cocina Cuando el usuario mande artí…" at bounding box center [287, 123] width 382 height 39
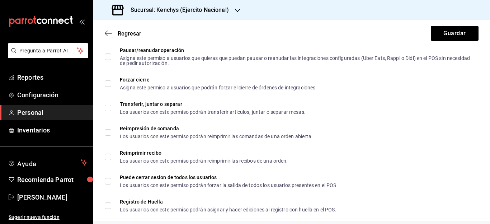
scroll to position [717, 0]
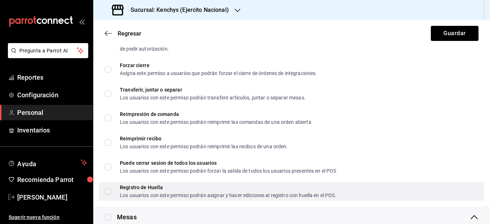
click at [109, 191] on input "Registro de Huella Los usuarios con este permiso podrán asignar y hacer edicion…" at bounding box center [108, 191] width 6 height 6
checkbox input "true"
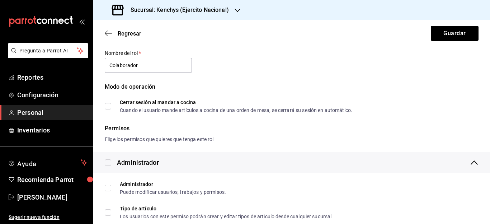
scroll to position [0, 0]
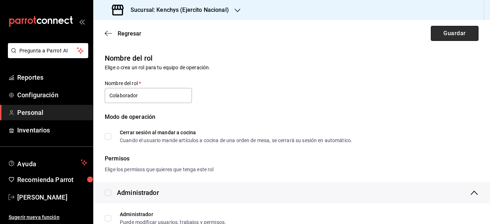
click at [468, 37] on button "Guardar" at bounding box center [455, 33] width 48 height 15
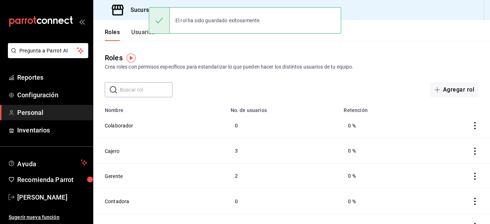
click at [141, 32] on button "Usuarios" at bounding box center [143, 35] width 24 height 12
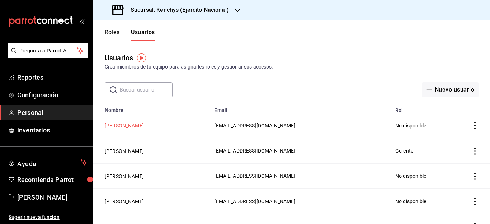
click at [142, 126] on button "[PERSON_NAME]" at bounding box center [124, 125] width 39 height 7
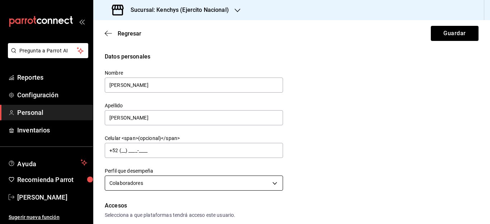
click at [277, 183] on body "Pregunta a Parrot AI Reportes Configuración Personal Inventarios Ayuda Recomien…" at bounding box center [245, 112] width 490 height 224
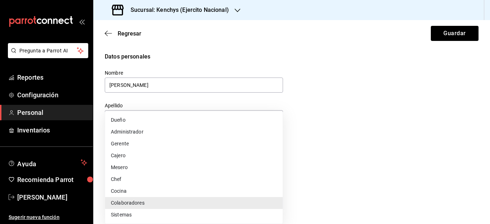
click at [155, 204] on li "Colaboradores" at bounding box center [194, 203] width 178 height 12
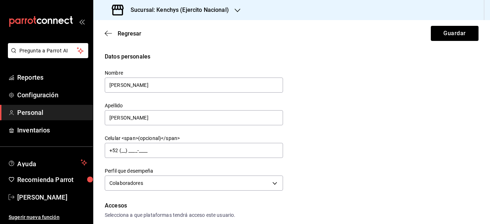
click at [322, 188] on div "Datos personales Nombre [PERSON_NAME] Apellido [PERSON_NAME] Celular <span>(opc…" at bounding box center [292, 122] width 374 height 140
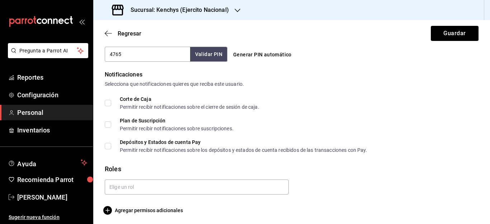
scroll to position [349, 0]
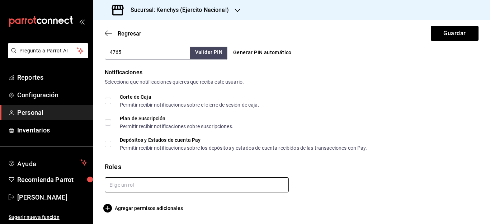
click at [252, 188] on input "text" at bounding box center [197, 184] width 184 height 15
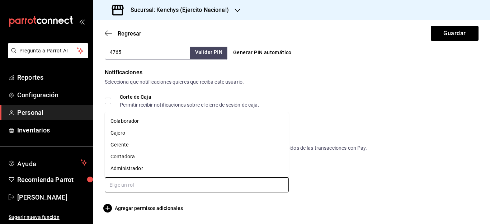
click at [155, 121] on li "Colaborador" at bounding box center [197, 121] width 184 height 12
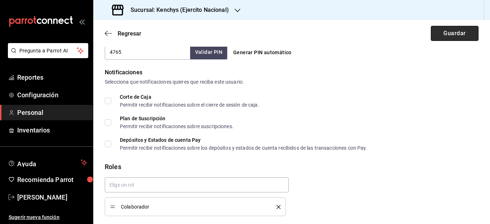
click at [463, 38] on button "Guardar" at bounding box center [455, 33] width 48 height 15
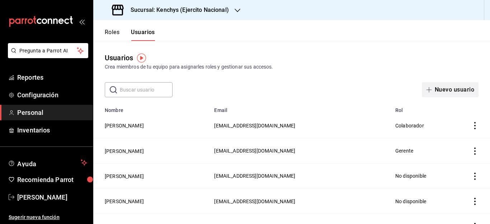
click at [459, 91] on button "Nuevo usuario" at bounding box center [450, 89] width 57 height 15
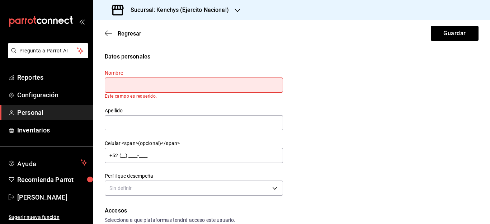
click at [388, 101] on div "Datos personales Nombre Este campo es requerido. Apellido Celular <span>(opcion…" at bounding box center [292, 124] width 374 height 145
click at [186, 82] on input "text" at bounding box center [194, 84] width 178 height 15
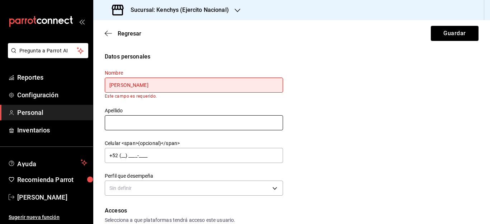
type input "[PERSON_NAME]"
click at [163, 120] on input "text" at bounding box center [194, 122] width 178 height 15
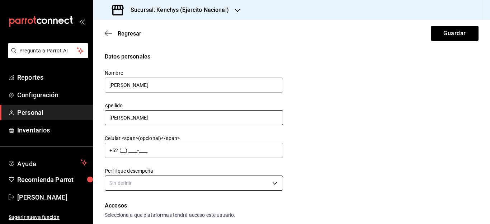
type input "[PERSON_NAME]"
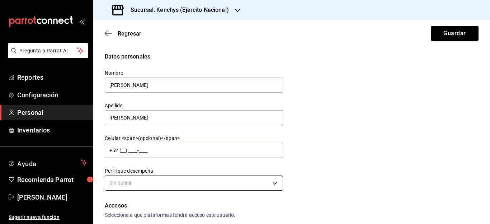
click at [275, 185] on body "Pregunta a Parrot AI Reportes Configuración Personal Inventarios Ayuda Recomien…" at bounding box center [245, 112] width 490 height 224
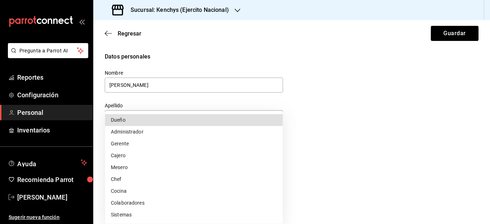
click at [147, 205] on li "Colaboradores" at bounding box center [194, 203] width 178 height 12
type input "STAFF"
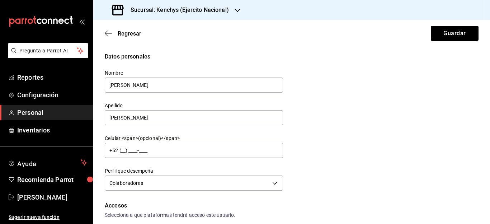
click at [422, 148] on div "Datos personales Nombre [PERSON_NAME] [PERSON_NAME] Celular <span>(opcional)</s…" at bounding box center [292, 122] width 374 height 140
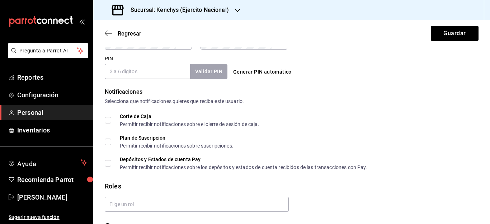
scroll to position [349, 0]
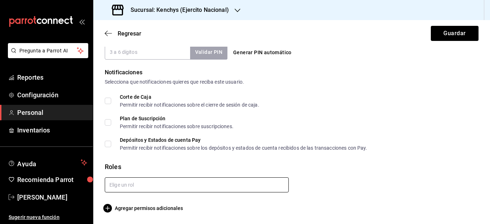
click at [256, 190] on input "text" at bounding box center [197, 184] width 184 height 15
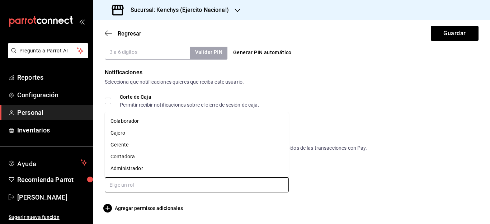
click at [155, 119] on li "Colaborador" at bounding box center [197, 121] width 184 height 12
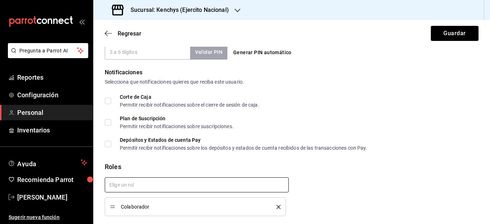
checkbox input "true"
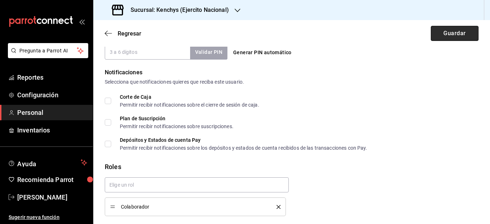
click at [451, 33] on button "Guardar" at bounding box center [455, 33] width 48 height 15
type input "3454"
click at [459, 34] on button "Guardar" at bounding box center [455, 33] width 48 height 15
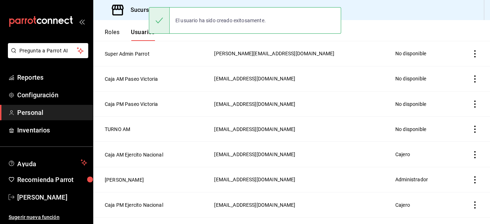
scroll to position [375, 0]
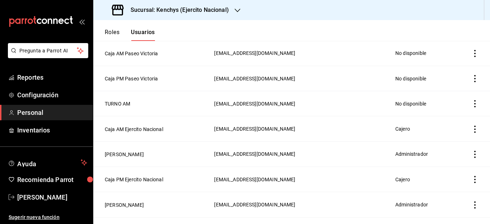
click at [431, 38] on header "Roles Usuarios" at bounding box center [291, 30] width 397 height 21
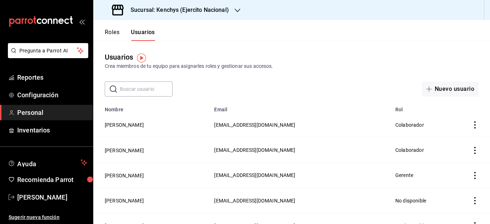
scroll to position [0, 0]
click at [441, 89] on button "Nuevo usuario" at bounding box center [450, 89] width 57 height 15
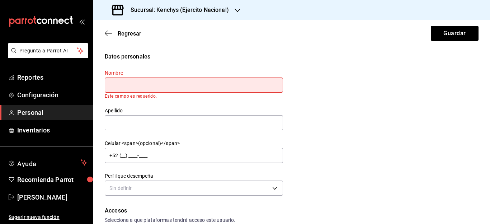
click at [325, 53] on div "Datos personales" at bounding box center [292, 56] width 374 height 9
click at [201, 89] on input "text" at bounding box center [194, 84] width 178 height 15
click at [174, 85] on input "text" at bounding box center [194, 84] width 178 height 15
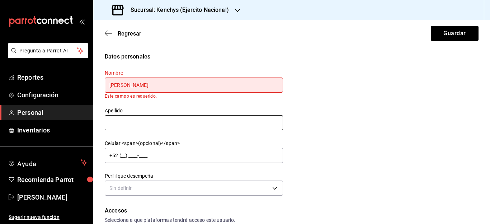
type input "[PERSON_NAME]"
click at [167, 123] on input "text" at bounding box center [194, 122] width 178 height 15
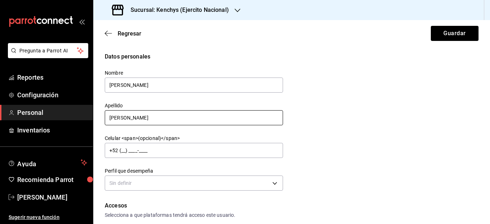
type input "[PERSON_NAME]"
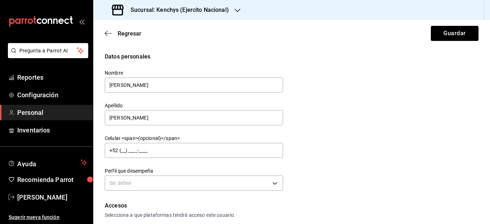
click at [330, 136] on div "Datos personales Nombre [PERSON_NAME] [PERSON_NAME] Celular <span>(opcional)</s…" at bounding box center [292, 122] width 374 height 140
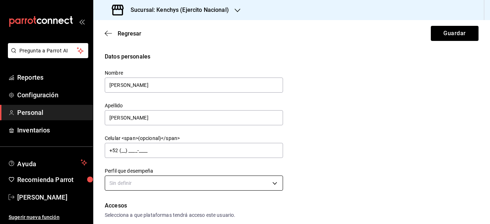
click at [275, 185] on body "Pregunta a Parrot AI Reportes Configuración Personal Inventarios Ayuda Recomien…" at bounding box center [245, 112] width 490 height 224
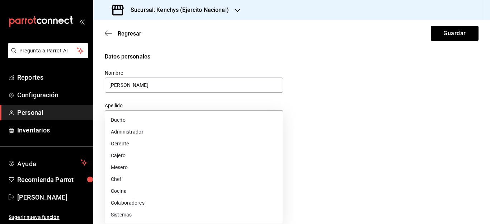
click at [144, 204] on li "Colaboradores" at bounding box center [194, 203] width 178 height 12
type input "STAFF"
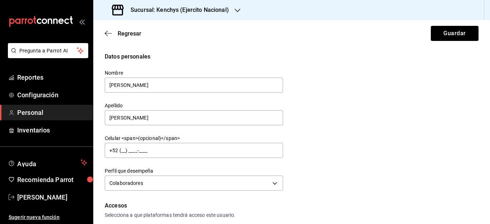
click at [372, 150] on div "Datos personales Nombre [PERSON_NAME] [PERSON_NAME] Celular <span>(opcional)</s…" at bounding box center [292, 122] width 374 height 140
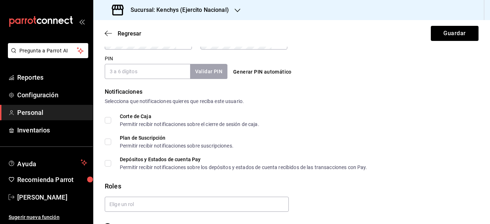
scroll to position [316, 0]
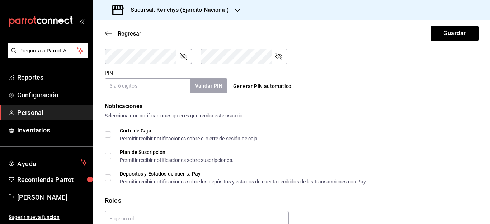
click at [151, 85] on input "PIN" at bounding box center [147, 85] width 85 height 15
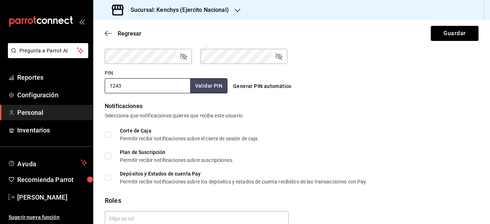
type input "1243"
click at [459, 162] on div "Plan de Suscripción Permitir recibir notificaciones sobre suscripciones." at bounding box center [292, 156] width 374 height 13
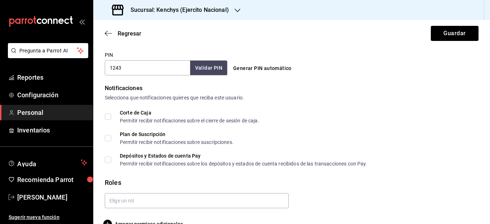
scroll to position [344, 0]
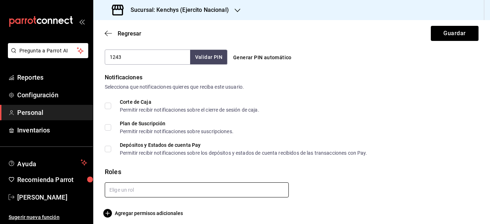
click at [266, 187] on input "text" at bounding box center [197, 189] width 184 height 15
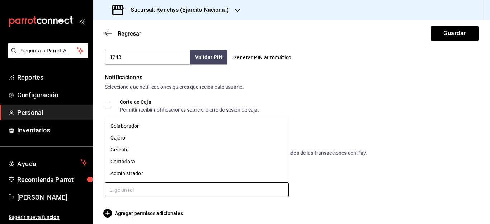
click at [145, 128] on li "Colaborador" at bounding box center [197, 126] width 184 height 12
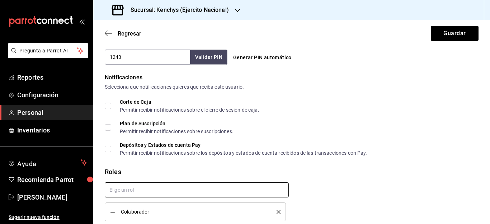
checkbox input "true"
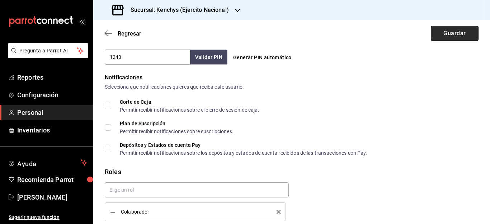
click at [459, 34] on button "Guardar" at bounding box center [455, 33] width 48 height 15
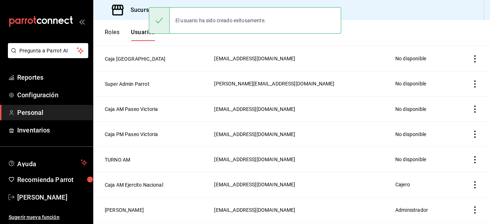
scroll to position [369, 0]
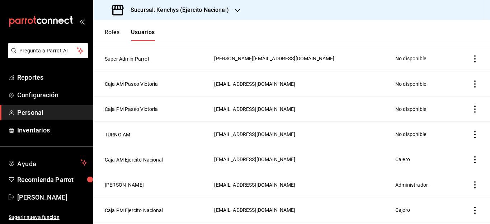
click at [424, 38] on header "Roles Usuarios" at bounding box center [291, 30] width 397 height 21
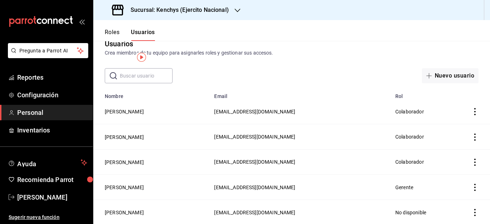
scroll to position [0, 0]
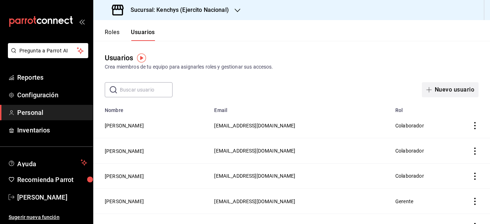
click at [452, 92] on button "Nuevo usuario" at bounding box center [450, 89] width 57 height 15
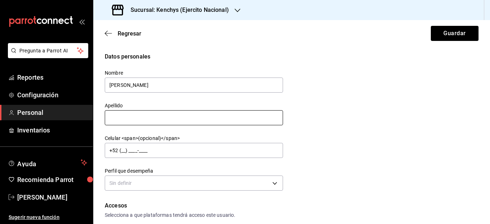
type input "[PERSON_NAME]"
click at [195, 121] on input "text" at bounding box center [194, 117] width 178 height 15
type input "[PERSON_NAME]"
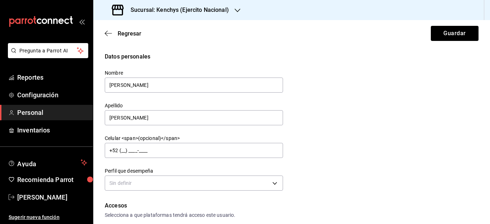
click at [311, 166] on div "Datos personales Nombre [PERSON_NAME] Apellido [PERSON_NAME] Celular <span>(opc…" at bounding box center [292, 122] width 374 height 140
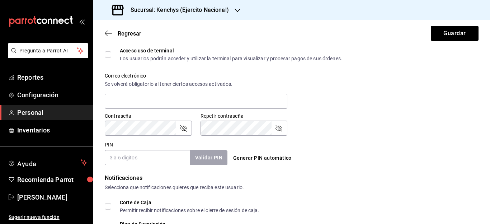
scroll to position [258, 0]
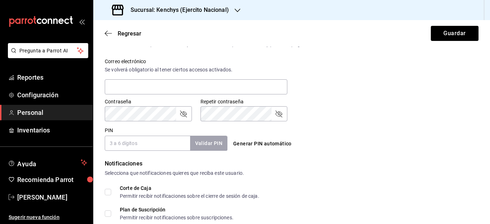
click at [128, 147] on input "PIN" at bounding box center [147, 143] width 85 height 15
type input "7638"
click at [455, 171] on div "Selecciona que notificaciones quieres que reciba este usuario." at bounding box center [292, 173] width 374 height 8
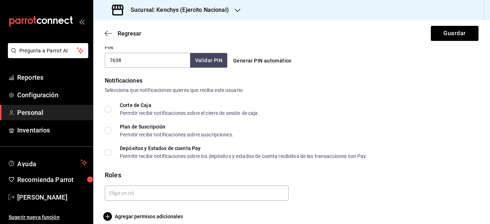
scroll to position [349, 0]
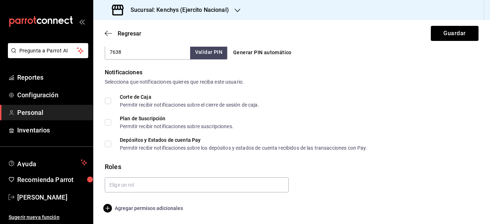
click at [171, 209] on span "Agregar permisos adicionales" at bounding box center [144, 208] width 78 height 9
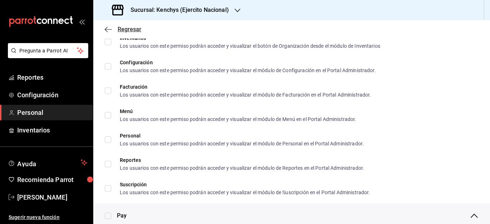
click at [135, 27] on span "Regresar" at bounding box center [130, 29] width 24 height 7
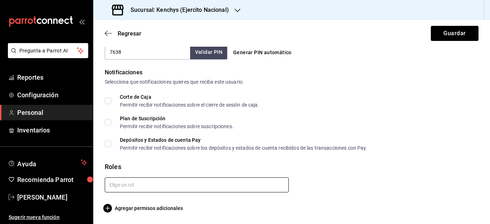
click at [195, 184] on input "text" at bounding box center [197, 184] width 184 height 15
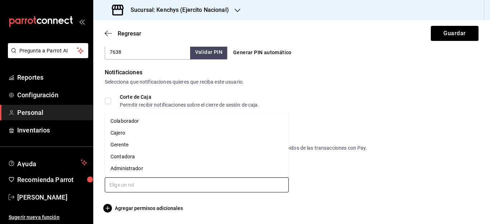
click at [130, 120] on li "Colaborador" at bounding box center [197, 121] width 184 height 12
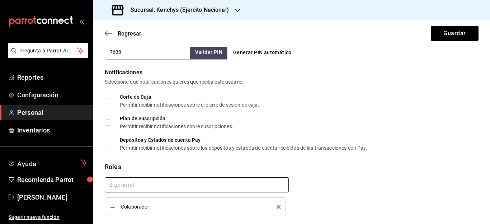
checkbox input "true"
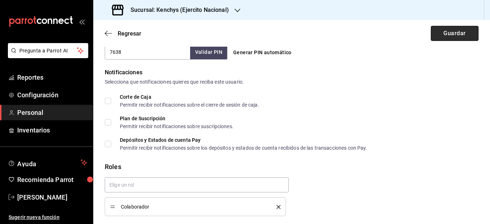
click at [452, 35] on button "Guardar" at bounding box center [455, 33] width 48 height 15
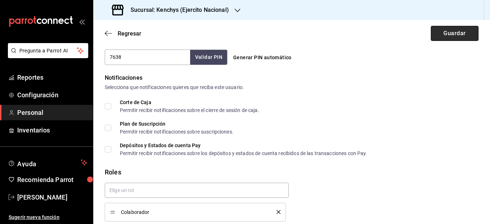
scroll to position [354, 0]
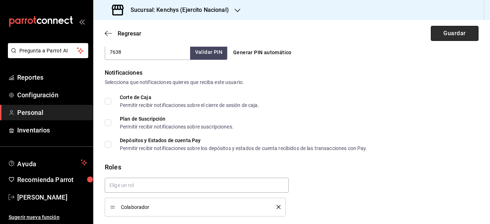
click at [452, 35] on button "Guardar" at bounding box center [455, 33] width 48 height 15
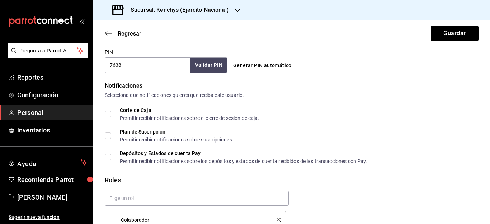
scroll to position [340, 0]
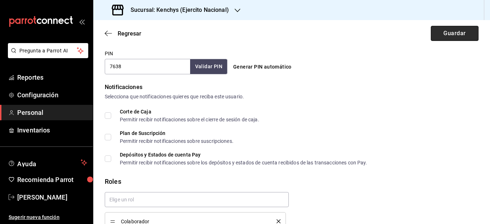
click at [452, 30] on button "Guardar" at bounding box center [455, 33] width 48 height 15
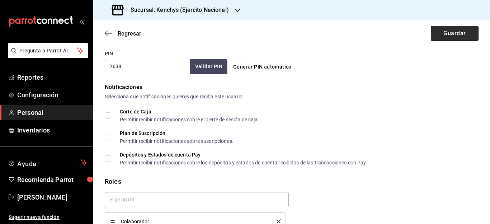
click at [452, 30] on button "Guardar" at bounding box center [455, 33] width 48 height 15
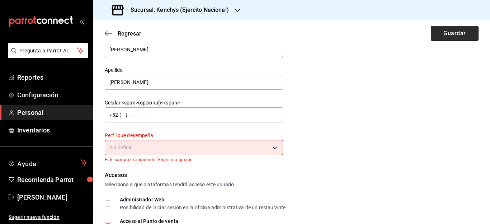
scroll to position [34, 0]
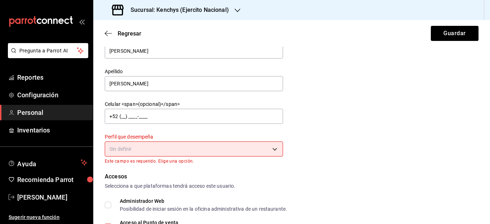
click at [275, 150] on body "Pregunta a Parrot AI Reportes Configuración Personal Inventarios Ayuda Recomien…" at bounding box center [245, 112] width 490 height 224
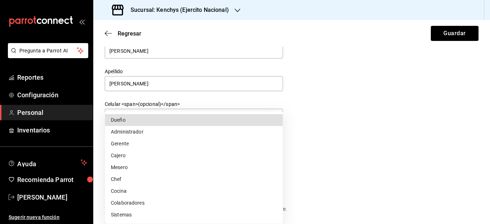
click at [152, 154] on li "Cajero" at bounding box center [194, 156] width 178 height 12
type input "CASHIER"
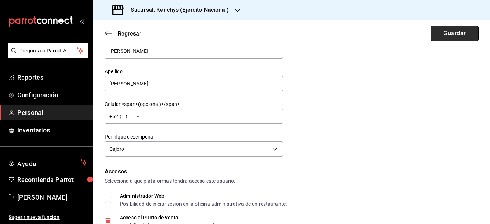
click at [463, 32] on button "Guardar" at bounding box center [455, 33] width 48 height 15
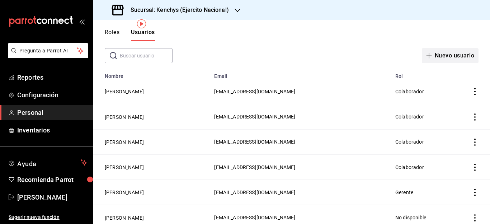
click at [451, 56] on button "Nuevo usuario" at bounding box center [450, 55] width 57 height 15
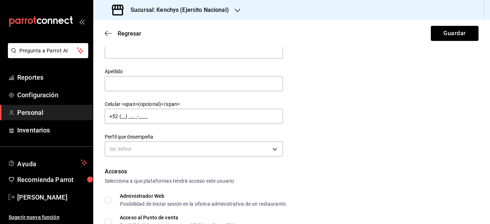
click at [382, 63] on div "Datos personales Nombre Apellido Celular <span>(opcional)</span> +52 (__) ____-…" at bounding box center [292, 88] width 374 height 140
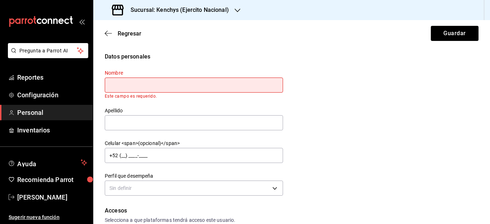
click at [218, 86] on input "text" at bounding box center [194, 84] width 178 height 15
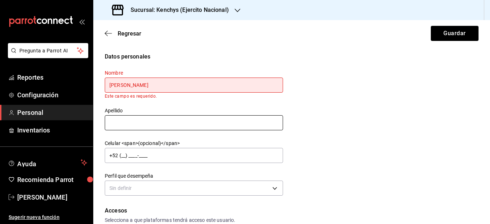
type input "[PERSON_NAME]"
click at [180, 128] on div "Nombre [PERSON_NAME] es requerido. Apellido Celular <span>(opcional)</span> +52…" at bounding box center [189, 129] width 187 height 137
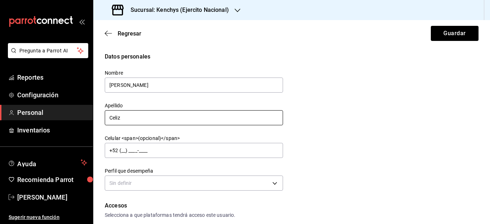
type input "Celiz"
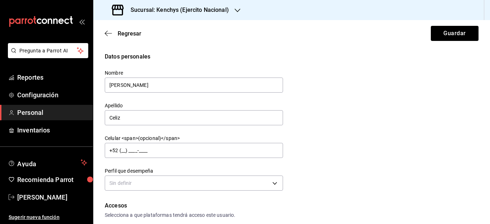
click at [395, 152] on div "Datos personales Nombre [PERSON_NAME] [PERSON_NAME] <span>(opcional)</span> +52…" at bounding box center [292, 122] width 374 height 140
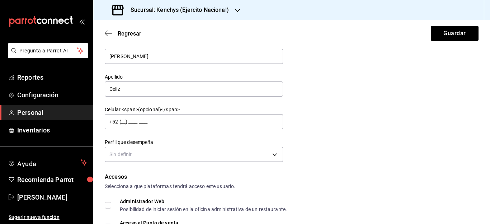
scroll to position [43, 0]
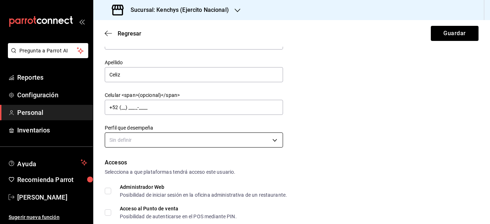
click at [277, 140] on body "Pregunta a Parrot AI Reportes Configuración Personal Inventarios Ayuda Recomien…" at bounding box center [245, 112] width 490 height 224
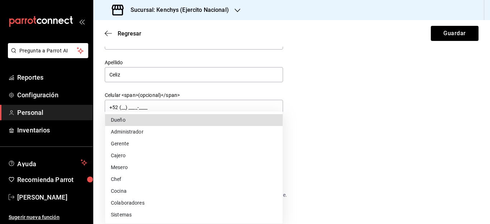
click at [148, 204] on li "Colaboradores" at bounding box center [194, 203] width 178 height 12
type input "STAFF"
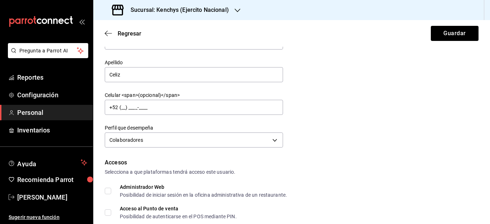
click at [420, 133] on div "Datos personales Nombre [PERSON_NAME] Apellido [PERSON_NAME] Celular <span>(opc…" at bounding box center [292, 79] width 374 height 140
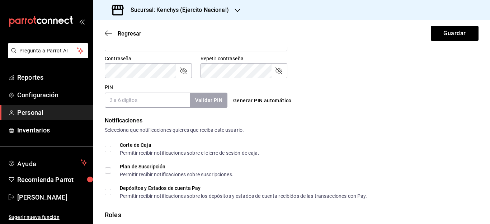
scroll to position [287, 0]
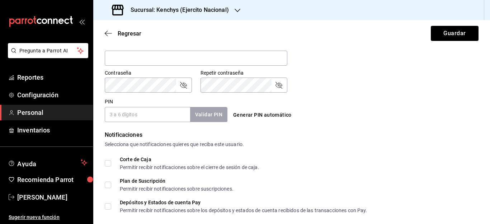
click at [158, 120] on input "PIN" at bounding box center [147, 114] width 85 height 15
type input "9736"
click at [445, 160] on div "Corte de Caja Permitir recibir notificaciones sobre el cierre de sesión de caja." at bounding box center [292, 163] width 374 height 13
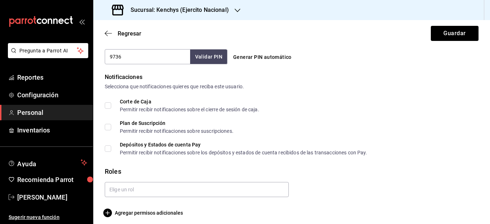
scroll to position [349, 0]
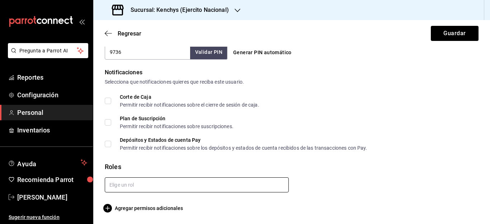
click at [267, 181] on input "text" at bounding box center [197, 184] width 184 height 15
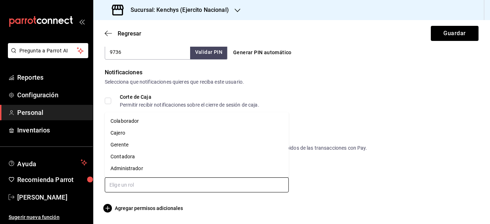
click at [166, 122] on li "Colaborador" at bounding box center [197, 121] width 184 height 12
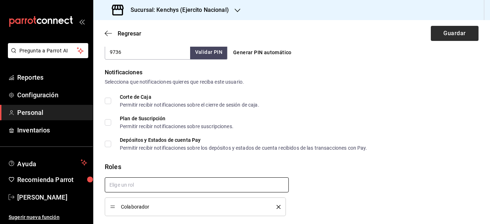
checkbox input "true"
click at [446, 34] on button "Guardar" at bounding box center [455, 33] width 48 height 15
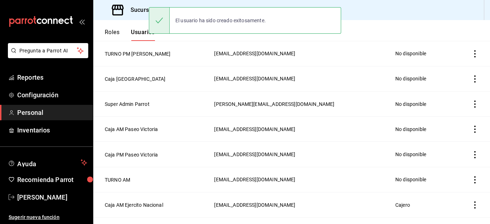
scroll to position [375, 0]
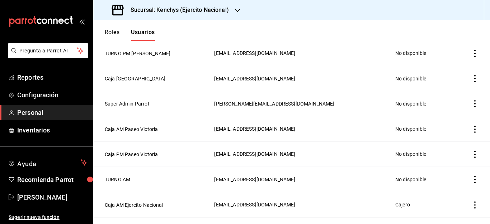
click at [389, 34] on header "Roles Usuarios" at bounding box center [291, 30] width 397 height 21
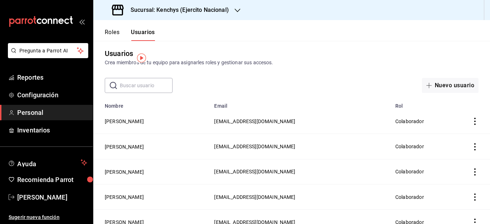
scroll to position [0, 0]
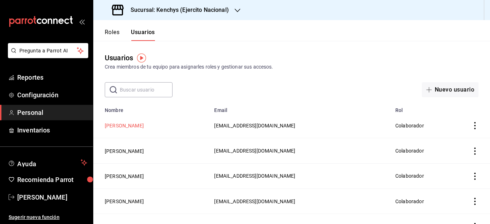
click at [130, 127] on button "[PERSON_NAME]" at bounding box center [124, 125] width 39 height 7
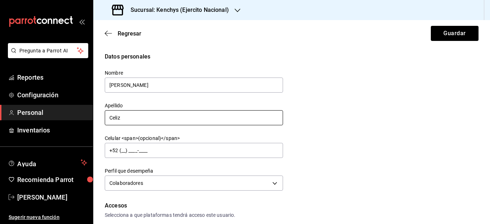
click at [141, 119] on input "Celiz" at bounding box center [194, 117] width 178 height 15
type input "[PERSON_NAME]"
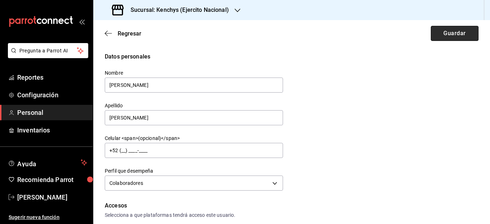
click at [449, 31] on button "Guardar" at bounding box center [455, 33] width 48 height 15
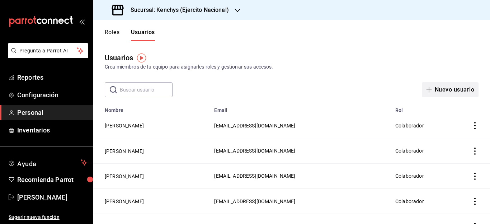
click at [438, 88] on button "Nuevo usuario" at bounding box center [450, 89] width 57 height 15
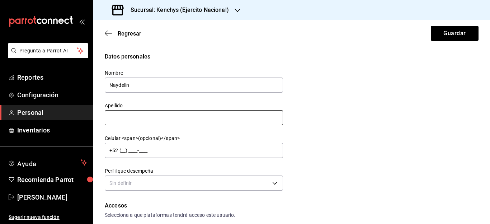
type input "Naydelin"
click at [166, 118] on input "text" at bounding box center [194, 117] width 178 height 15
type input "[PERSON_NAME]"
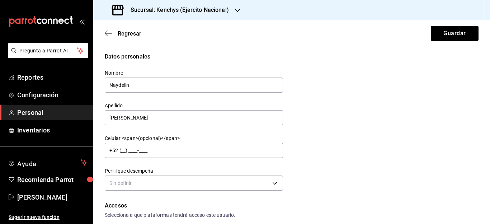
click at [392, 155] on div "Datos personales Nombre [PERSON_NAME] <span>(opcional)</span> +52 (__) ____-___…" at bounding box center [292, 122] width 374 height 140
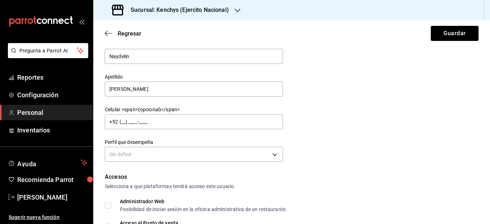
scroll to position [43, 0]
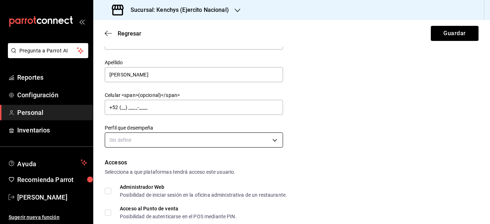
click at [275, 138] on body "Pregunta a Parrot AI Reportes Configuración Personal Inventarios Ayuda Recomien…" at bounding box center [245, 112] width 490 height 224
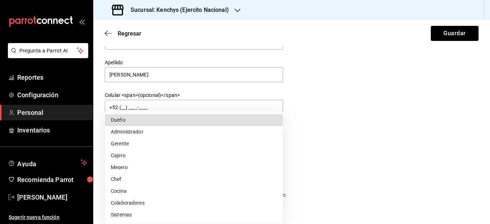
click at [143, 202] on li "Colaboradores" at bounding box center [194, 203] width 178 height 12
type input "STAFF"
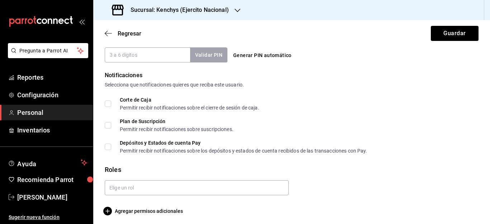
scroll to position [349, 0]
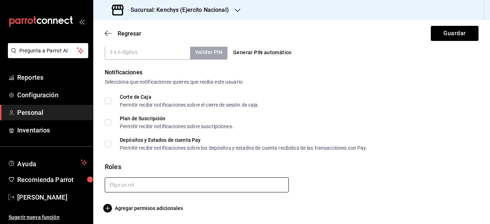
click at [262, 184] on input "text" at bounding box center [197, 184] width 184 height 15
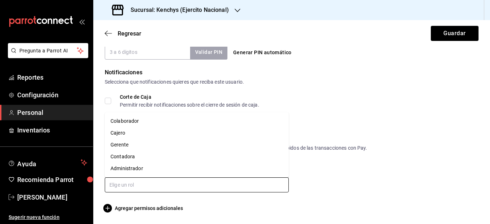
click at [140, 122] on li "Colaborador" at bounding box center [197, 121] width 184 height 12
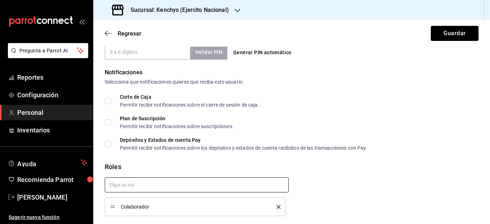
checkbox input "true"
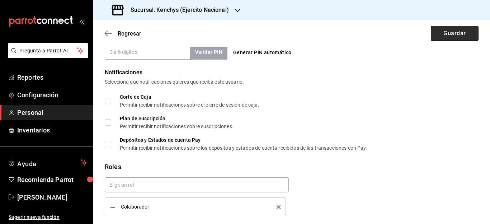
click at [466, 36] on button "Guardar" at bounding box center [455, 33] width 48 height 15
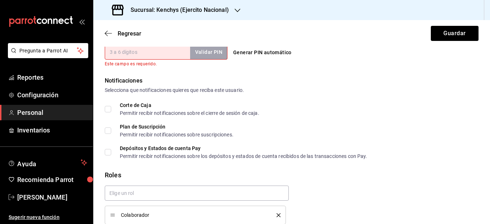
click at [126, 55] on input "PIN" at bounding box center [147, 51] width 85 height 15
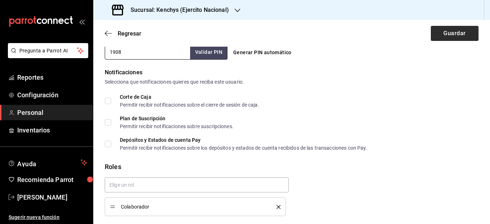
type input "1908"
click at [444, 38] on button "Guardar" at bounding box center [455, 33] width 48 height 15
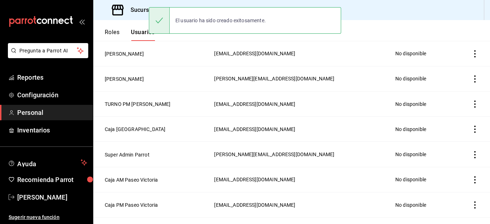
scroll to position [375, 0]
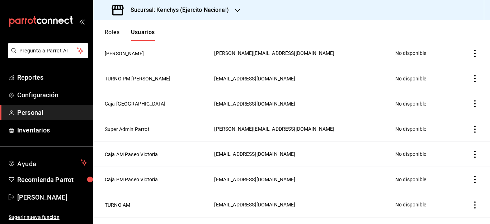
click at [451, 33] on header "Roles Usuarios" at bounding box center [291, 30] width 397 height 21
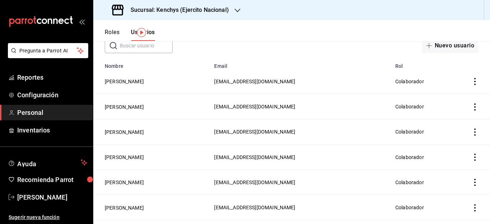
scroll to position [0, 0]
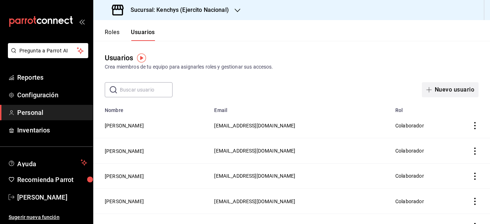
click at [454, 91] on button "Nuevo usuario" at bounding box center [450, 89] width 57 height 15
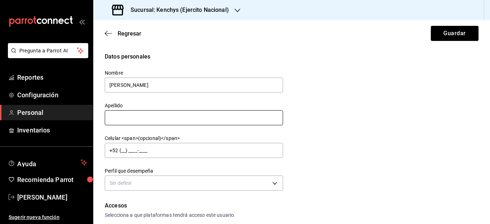
type input "[PERSON_NAME]"
click at [240, 117] on input "text" at bounding box center [194, 117] width 178 height 15
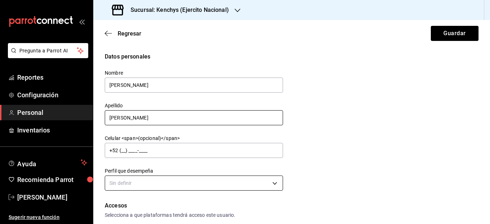
type input "[PERSON_NAME]"
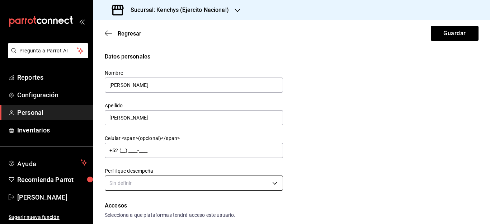
click at [276, 186] on body "Pregunta a Parrot AI Reportes Configuración Personal Inventarios Ayuda Recomien…" at bounding box center [245, 112] width 490 height 224
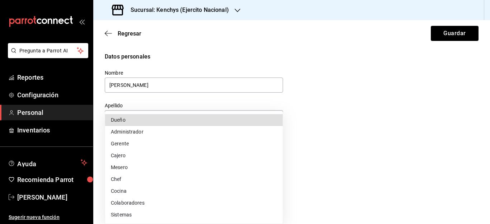
click at [192, 205] on li "Colaboradores" at bounding box center [194, 203] width 178 height 12
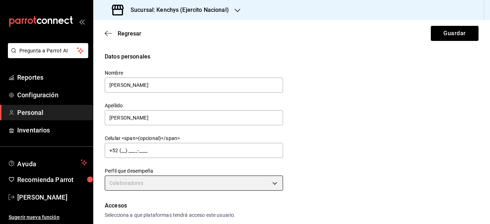
type input "STAFF"
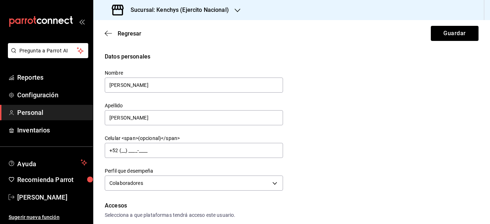
click at [403, 119] on div "Datos personales Nombre [PERSON_NAME] Apellido [PERSON_NAME] Celular <span>(opc…" at bounding box center [292, 122] width 374 height 140
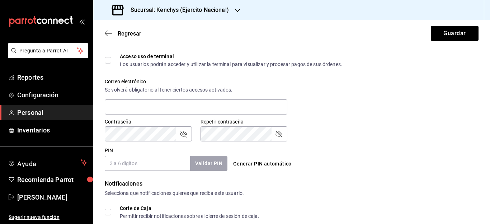
scroll to position [258, 0]
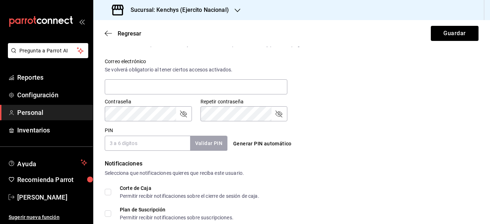
click at [137, 146] on input "PIN" at bounding box center [147, 143] width 85 height 15
type input "4731"
click at [372, 199] on div "Corte de Caja Permitir recibir notificaciones sobre el cierre de sesión de caja…" at bounding box center [292, 213] width 374 height 56
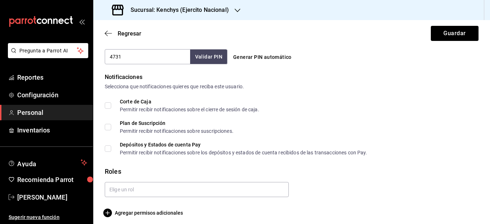
scroll to position [349, 0]
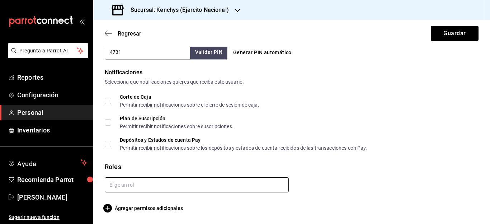
click at [193, 190] on input "text" at bounding box center [197, 184] width 184 height 15
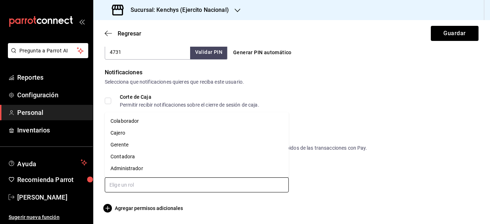
click at [137, 121] on li "Colaborador" at bounding box center [197, 121] width 184 height 12
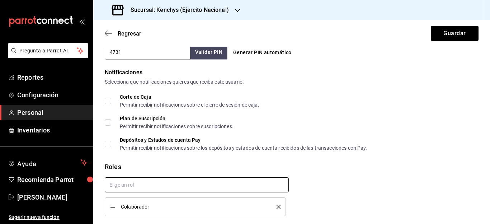
checkbox input "true"
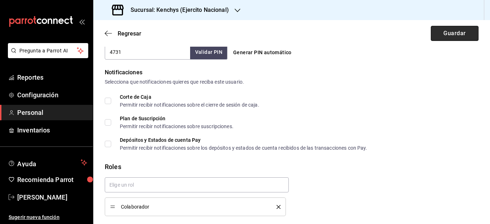
click at [452, 32] on button "Guardar" at bounding box center [455, 33] width 48 height 15
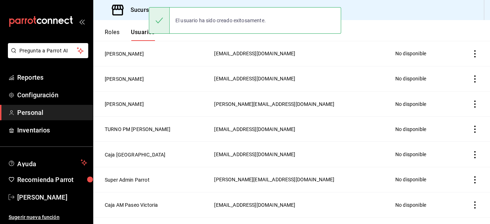
scroll to position [375, 0]
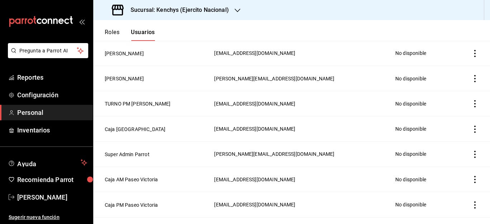
click at [459, 31] on header "Roles Usuarios" at bounding box center [291, 30] width 397 height 21
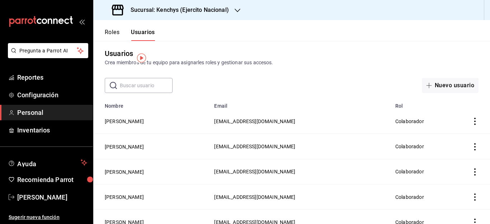
scroll to position [0, 0]
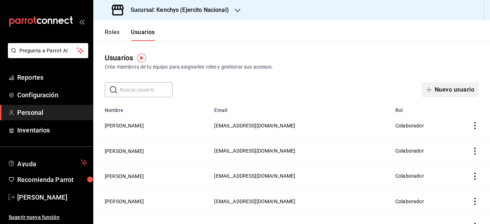
click at [449, 90] on button "Nuevo usuario" at bounding box center [450, 89] width 57 height 15
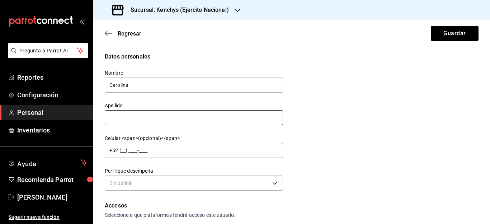
type input "Carolina"
click at [271, 117] on input "text" at bounding box center [194, 117] width 178 height 15
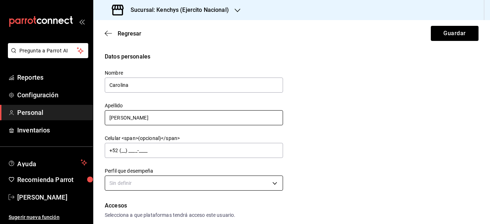
type input "[PERSON_NAME]"
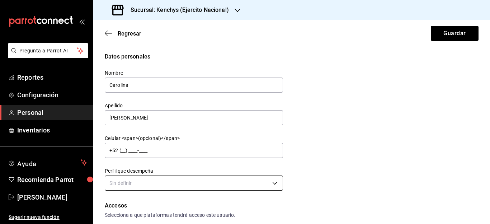
click at [277, 183] on body "Pregunta a Parrot AI Reportes Configuración Personal Inventarios Ayuda Recomien…" at bounding box center [245, 112] width 490 height 224
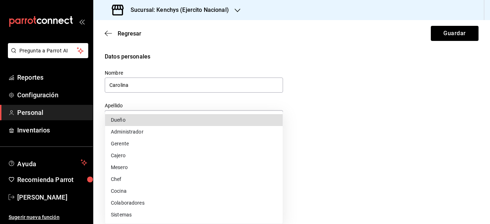
click at [141, 204] on li "Colaboradores" at bounding box center [194, 203] width 178 height 12
type input "STAFF"
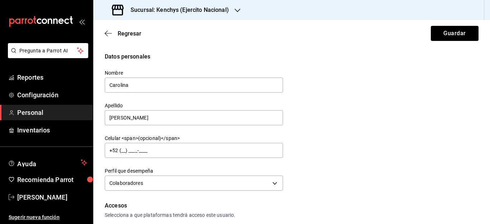
click at [381, 203] on div "Accesos" at bounding box center [292, 205] width 374 height 9
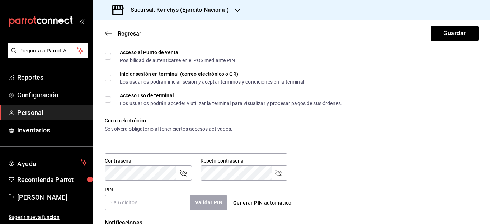
scroll to position [201, 0]
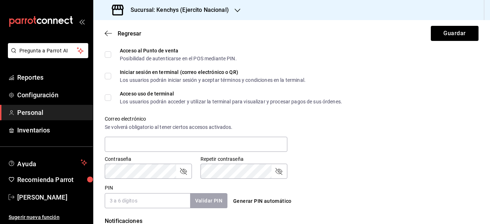
click at [155, 196] on input "PIN" at bounding box center [147, 200] width 85 height 15
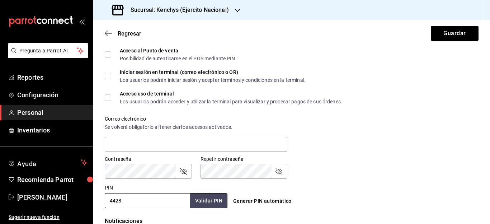
type input "4428"
click at [395, 190] on div "PIN 4428 Validar PIN ​ Generar PIN automático" at bounding box center [290, 194] width 377 height 27
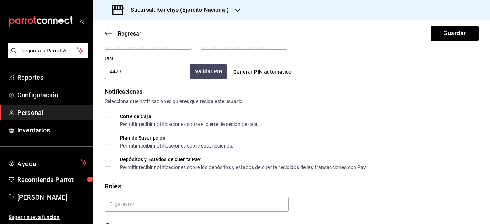
scroll to position [344, 0]
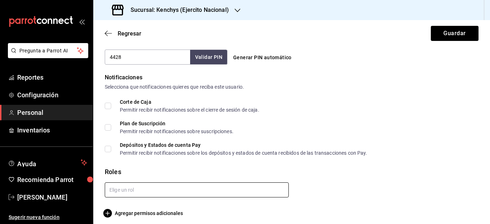
click at [279, 187] on input "text" at bounding box center [197, 189] width 184 height 15
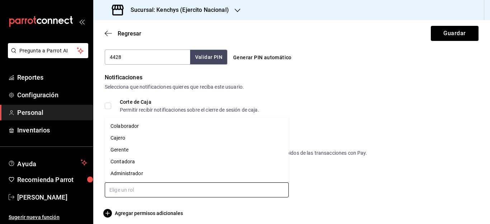
click at [152, 128] on li "Colaborador" at bounding box center [197, 126] width 184 height 12
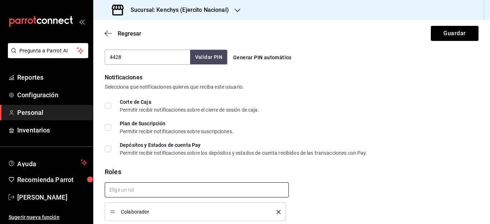
checkbox input "true"
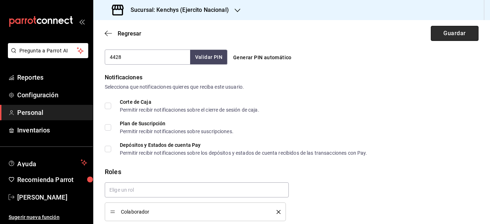
click at [441, 37] on button "Guardar" at bounding box center [455, 33] width 48 height 15
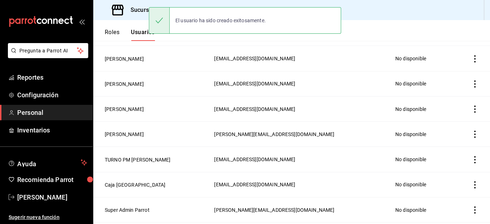
scroll to position [369, 0]
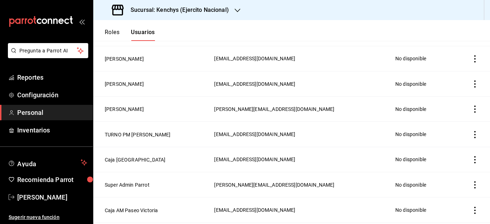
click at [468, 44] on td "employeesTable" at bounding box center [471, 33] width 37 height 25
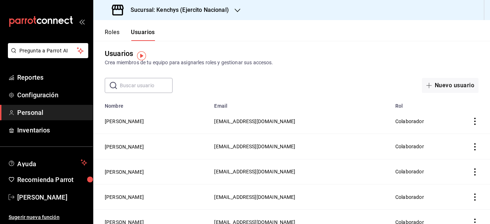
scroll to position [0, 0]
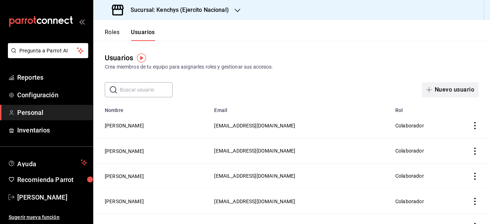
click at [461, 90] on button "Nuevo usuario" at bounding box center [450, 89] width 57 height 15
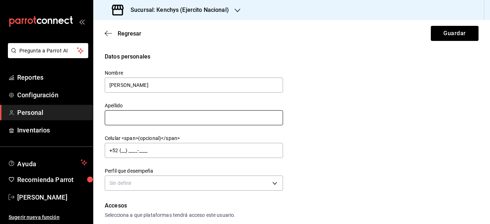
type input "[PERSON_NAME]"
click at [274, 115] on input "text" at bounding box center [194, 117] width 178 height 15
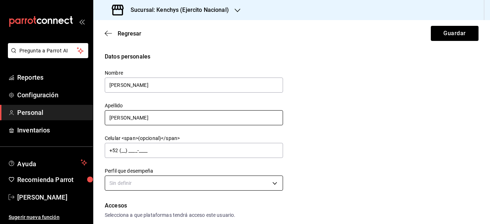
type input "[PERSON_NAME]"
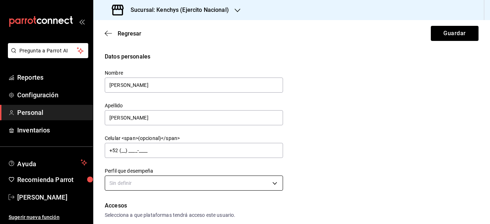
click at [276, 180] on body "Pregunta a Parrot AI Reportes Configuración Personal Inventarios Ayuda Recomien…" at bounding box center [245, 112] width 490 height 224
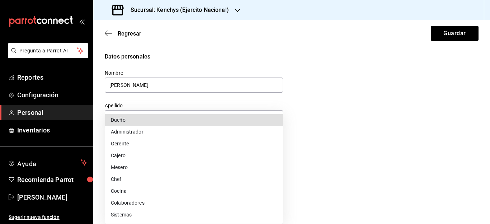
click at [184, 204] on li "Colaboradores" at bounding box center [194, 203] width 178 height 12
type input "STAFF"
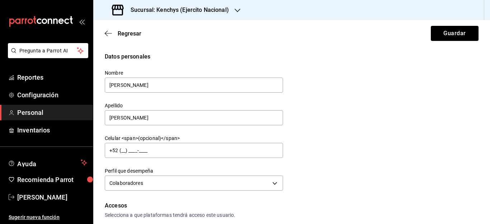
click at [438, 115] on div "Datos personales Nombre [PERSON_NAME] Apellido [PERSON_NAME] Celular <span>(opc…" at bounding box center [292, 122] width 374 height 140
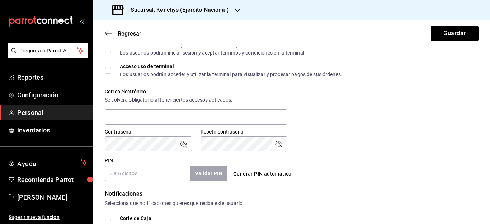
scroll to position [230, 0]
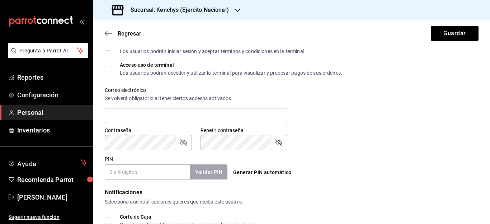
click at [180, 176] on input "PIN" at bounding box center [147, 171] width 85 height 15
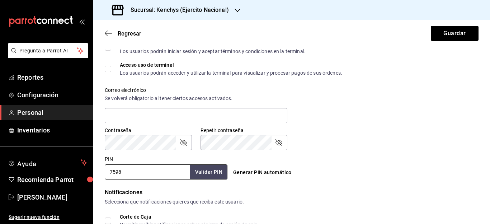
type input "7598"
click at [392, 203] on div "Selecciona que notificaciones quieres que reciba este usuario." at bounding box center [292, 202] width 374 height 8
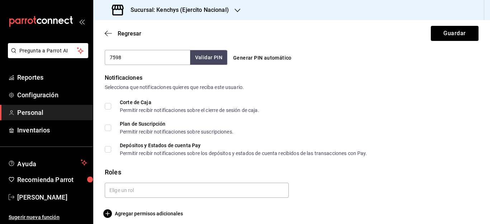
scroll to position [349, 0]
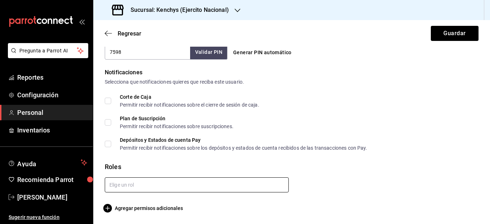
click at [259, 186] on input "text" at bounding box center [197, 184] width 184 height 15
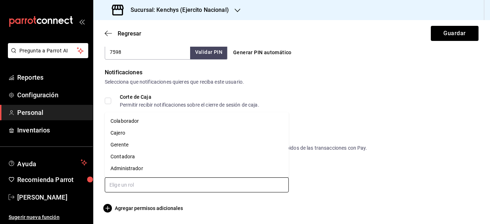
click at [147, 123] on li "Colaborador" at bounding box center [197, 121] width 184 height 12
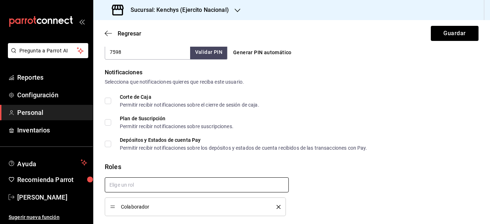
checkbox input "true"
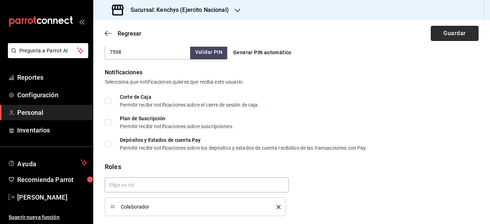
click at [448, 38] on button "Guardar" at bounding box center [455, 33] width 48 height 15
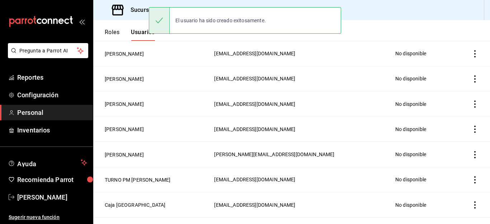
scroll to position [375, 0]
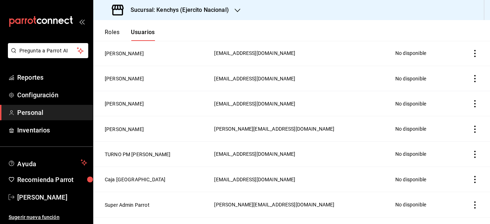
click at [453, 30] on header "Roles Usuarios" at bounding box center [291, 30] width 397 height 21
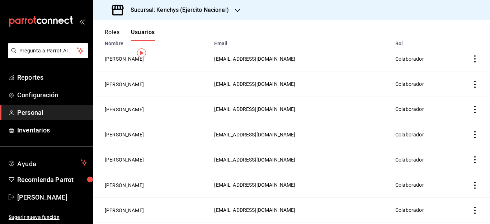
scroll to position [0, 0]
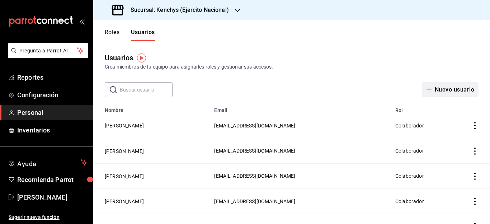
click at [443, 88] on button "Nuevo usuario" at bounding box center [450, 89] width 57 height 15
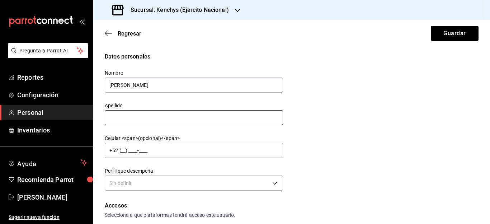
type input "[PERSON_NAME]"
click at [270, 122] on input "text" at bounding box center [194, 117] width 178 height 15
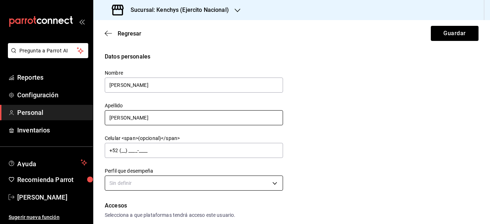
type input "[PERSON_NAME]"
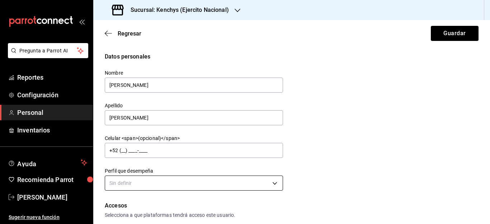
click at [275, 185] on body "Pregunta a Parrot AI Reportes Configuración Personal Inventarios Ayuda Recomien…" at bounding box center [245, 112] width 490 height 224
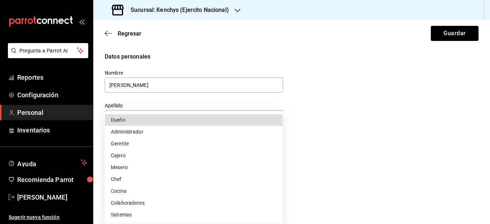
click at [150, 205] on li "Colaboradores" at bounding box center [194, 203] width 178 height 12
type input "STAFF"
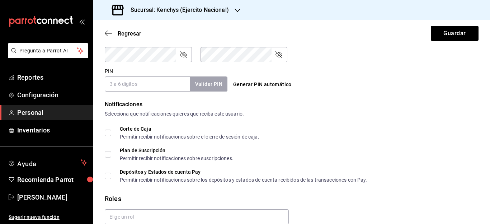
scroll to position [316, 0]
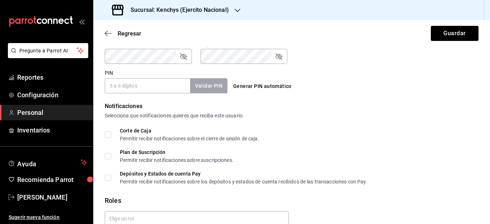
click at [155, 86] on input "PIN" at bounding box center [147, 85] width 85 height 15
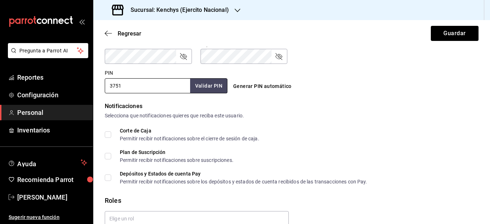
type input "3751"
click at [416, 160] on div "Plan de Suscripción Permitir recibir notificaciones sobre suscripciones." at bounding box center [292, 156] width 374 height 13
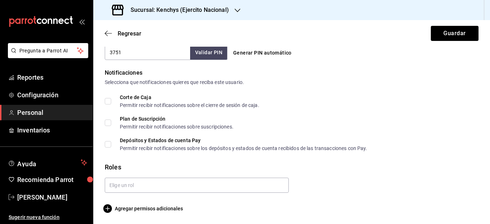
scroll to position [349, 0]
click at [279, 182] on input "text" at bounding box center [197, 184] width 184 height 15
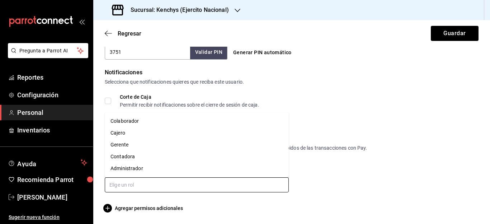
click at [140, 121] on li "Colaborador" at bounding box center [197, 121] width 184 height 12
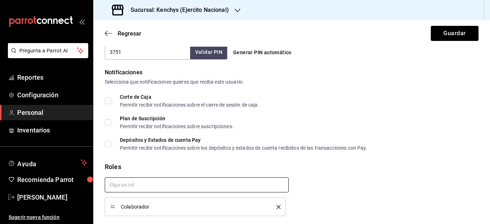
checkbox input "true"
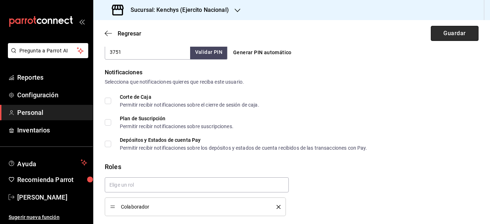
click at [448, 37] on button "Guardar" at bounding box center [455, 33] width 48 height 15
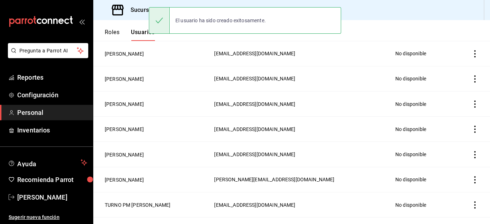
scroll to position [375, 0]
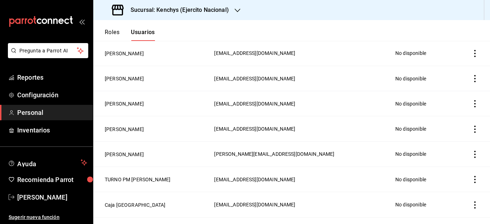
click at [460, 36] on header "Roles Usuarios" at bounding box center [291, 30] width 397 height 21
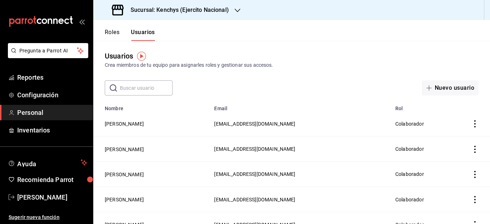
scroll to position [0, 0]
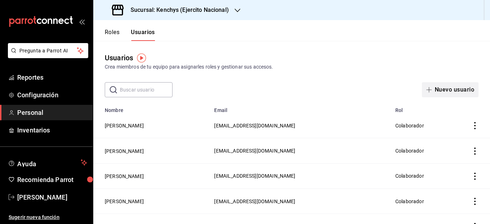
click at [459, 87] on button "Nuevo usuario" at bounding box center [450, 89] width 57 height 15
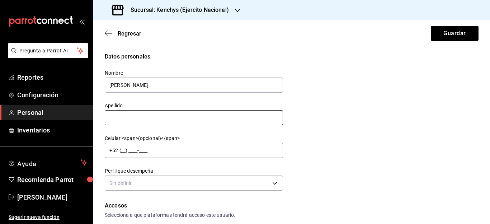
type input "[PERSON_NAME]"
click at [249, 117] on input "text" at bounding box center [194, 117] width 178 height 15
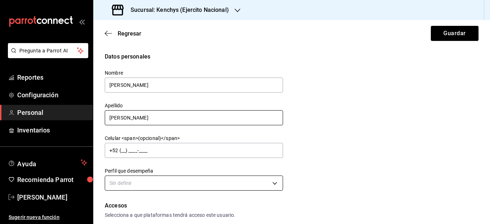
type input "[PERSON_NAME]"
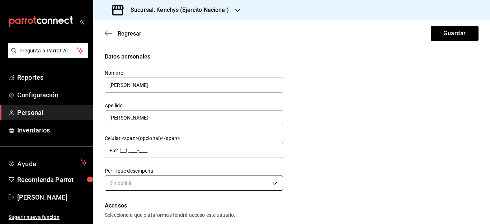
click at [279, 185] on body "Pregunta a Parrot AI Reportes Configuración Personal Inventarios Ayuda Recomien…" at bounding box center [245, 112] width 490 height 224
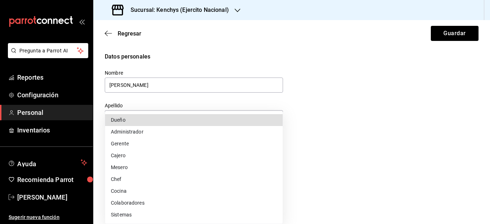
click at [138, 204] on li "Colaboradores" at bounding box center [194, 203] width 178 height 12
type input "STAFF"
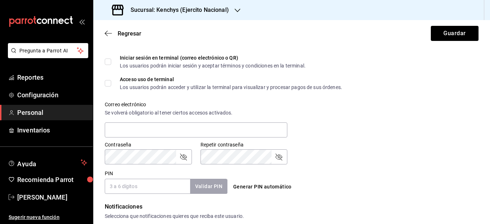
scroll to position [230, 0]
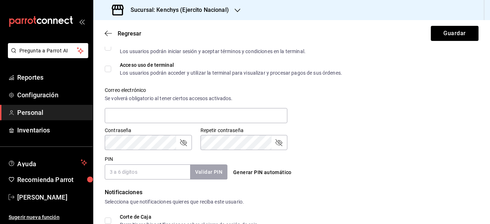
click at [160, 170] on input "PIN" at bounding box center [147, 171] width 85 height 15
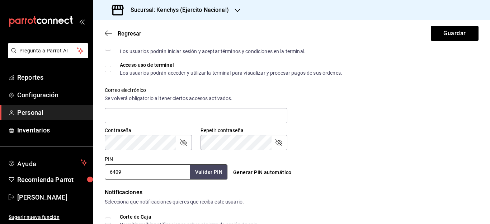
type input "6409"
click at [386, 193] on div "Notificaciones" at bounding box center [292, 192] width 374 height 9
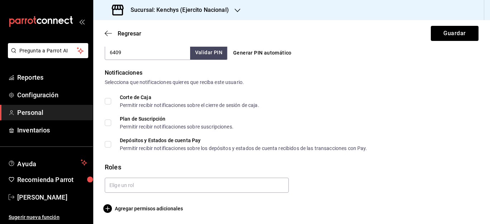
scroll to position [349, 0]
click at [261, 181] on input "text" at bounding box center [197, 184] width 184 height 15
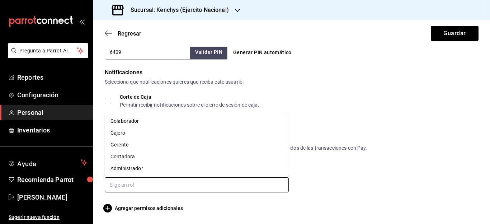
click at [193, 122] on li "Colaborador" at bounding box center [197, 121] width 184 height 12
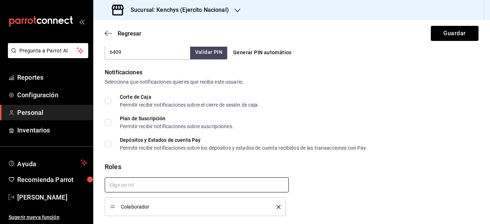
checkbox input "true"
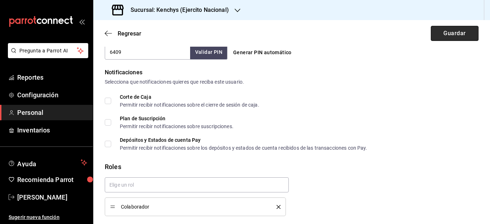
click at [454, 36] on button "Guardar" at bounding box center [455, 33] width 48 height 15
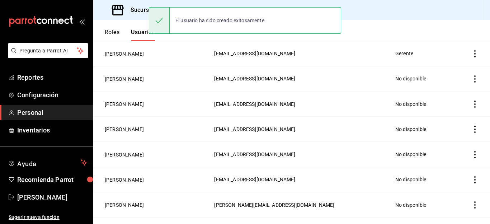
scroll to position [375, 0]
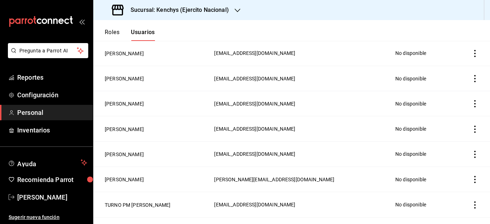
click at [454, 36] on header "Roles Usuarios" at bounding box center [291, 30] width 397 height 21
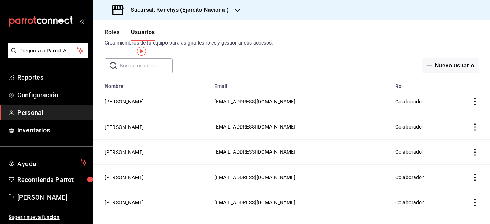
scroll to position [0, 0]
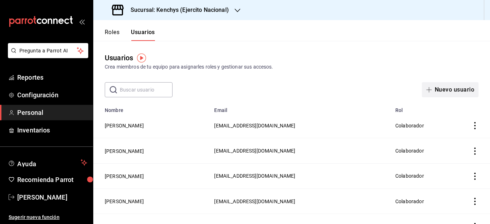
click at [447, 89] on button "Nuevo usuario" at bounding box center [450, 89] width 57 height 15
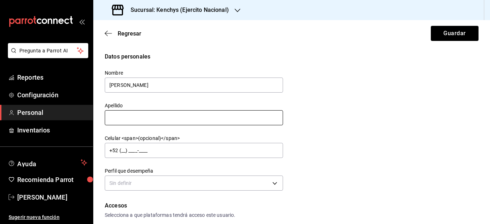
type input "[PERSON_NAME]"
click at [251, 121] on input "text" at bounding box center [194, 117] width 178 height 15
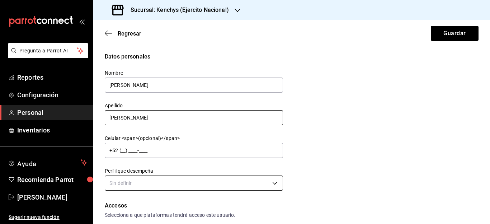
type input "[PERSON_NAME]"
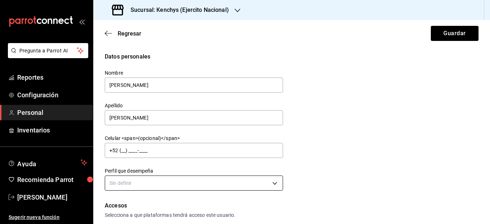
click at [274, 180] on body "Pregunta a Parrot AI Reportes Configuración Personal Inventarios Ayuda Recomien…" at bounding box center [245, 112] width 490 height 224
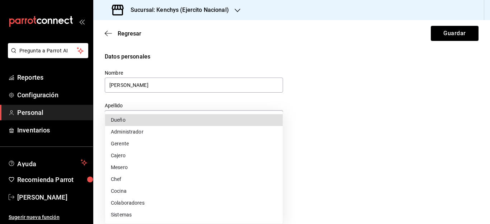
click at [144, 204] on li "Colaboradores" at bounding box center [194, 203] width 178 height 12
type input "STAFF"
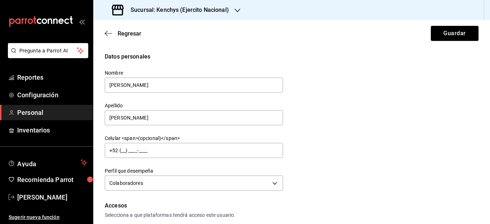
click at [413, 165] on div "Datos personales Nombre [PERSON_NAME] [PERSON_NAME] Celular <span>(opcional)</s…" at bounding box center [292, 122] width 374 height 140
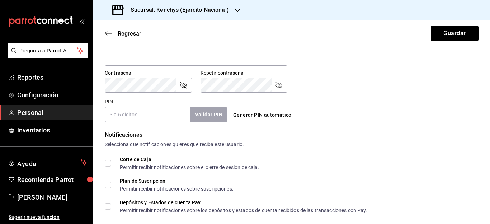
scroll to position [301, 0]
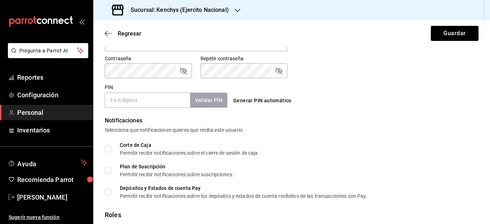
click at [167, 101] on input "PIN" at bounding box center [147, 100] width 85 height 15
type input "6823"
click at [456, 154] on div "Corte de Caja Permitir recibir notificaciones sobre el cierre de sesión de caja." at bounding box center [292, 148] width 374 height 13
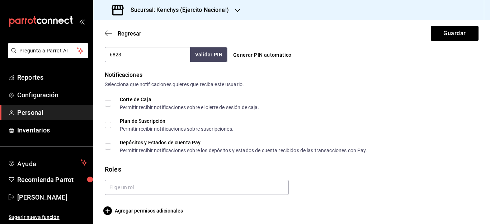
scroll to position [349, 0]
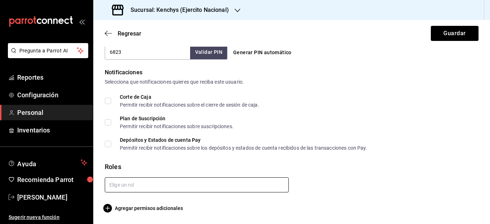
click at [276, 180] on input "text" at bounding box center [197, 184] width 184 height 15
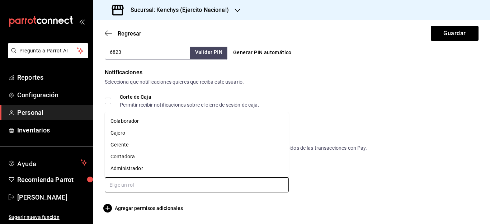
click at [120, 122] on li "Colaborador" at bounding box center [197, 121] width 184 height 12
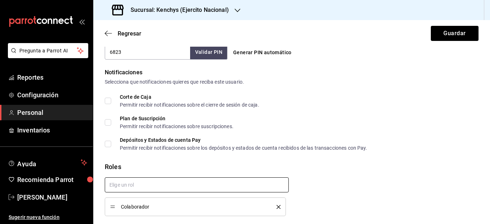
checkbox input "true"
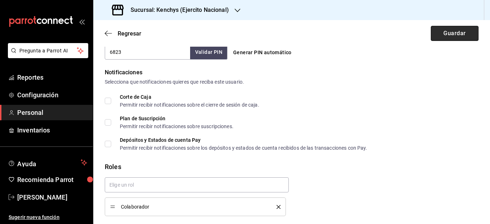
click at [462, 36] on button "Guardar" at bounding box center [455, 33] width 48 height 15
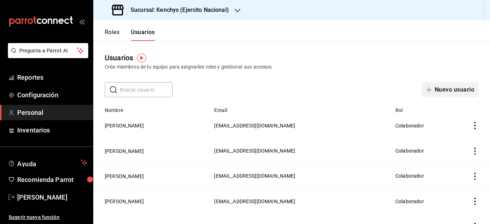
click at [456, 90] on button "Nuevo usuario" at bounding box center [450, 89] width 57 height 15
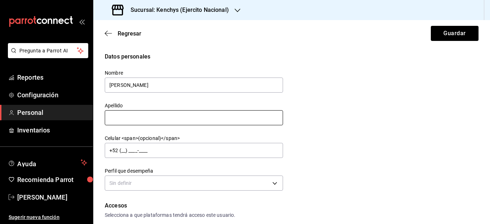
type input "[PERSON_NAME]"
click at [228, 123] on input "text" at bounding box center [194, 117] width 178 height 15
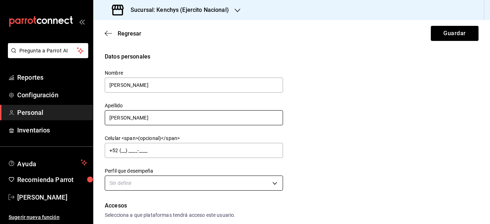
type input "[PERSON_NAME]"
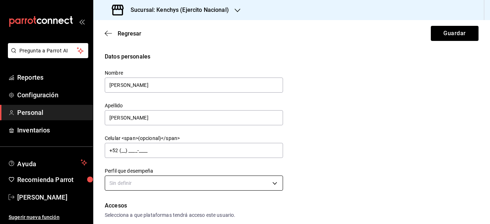
click at [274, 183] on body "Pregunta a Parrot AI Reportes Configuración Personal Inventarios Ayuda Recomien…" at bounding box center [245, 112] width 490 height 224
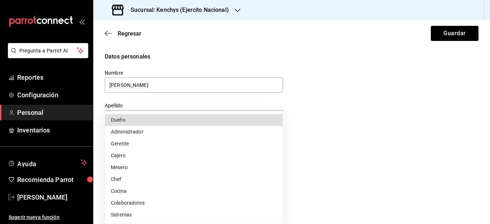
click at [153, 203] on li "Colaboradores" at bounding box center [194, 203] width 178 height 12
type input "STAFF"
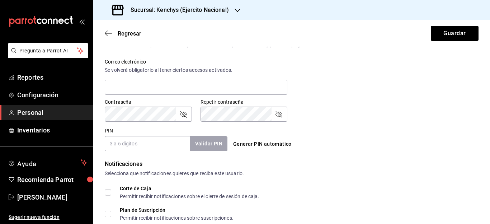
scroll to position [258, 0]
click at [142, 141] on input "PIN" at bounding box center [147, 143] width 85 height 15
type input "4838"
click at [421, 183] on div "Notificaciones Selecciona que notificaciones quieres que reciba este usuario. C…" at bounding box center [292, 200] width 374 height 82
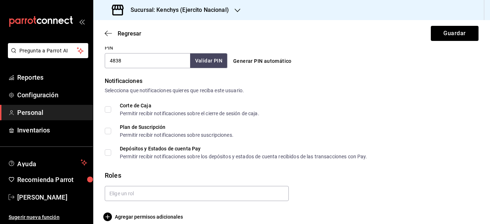
scroll to position [349, 0]
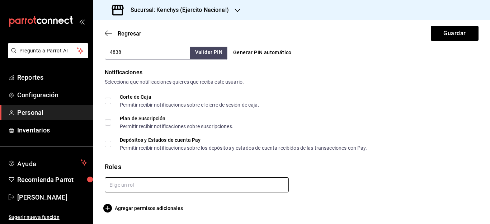
click at [251, 186] on input "text" at bounding box center [197, 184] width 184 height 15
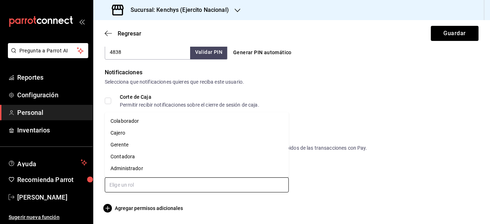
click at [137, 124] on li "Colaborador" at bounding box center [197, 121] width 184 height 12
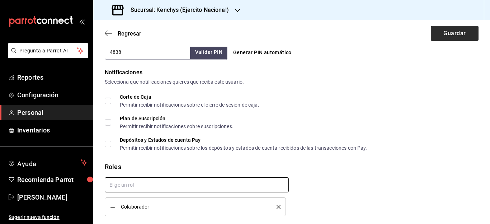
checkbox input "true"
click at [446, 30] on button "Guardar" at bounding box center [455, 33] width 48 height 15
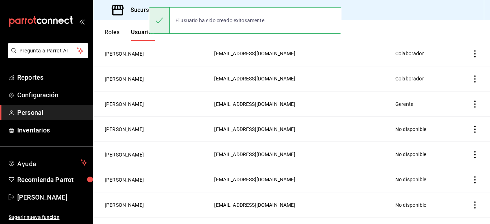
scroll to position [375, 0]
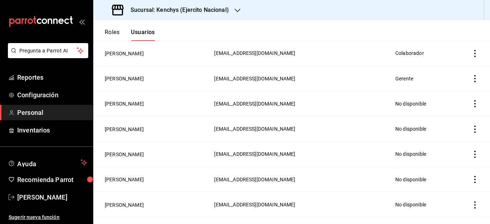
click at [453, 32] on header "Roles Usuarios" at bounding box center [291, 30] width 397 height 21
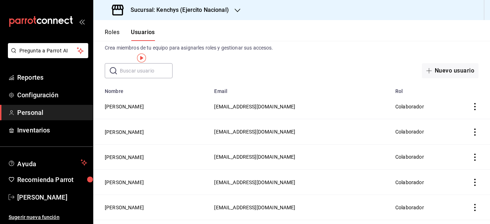
scroll to position [0, 0]
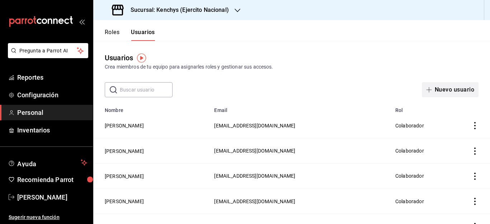
click at [451, 88] on button "Nuevo usuario" at bounding box center [450, 89] width 57 height 15
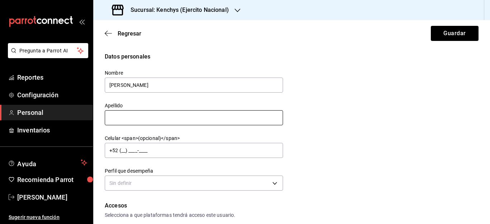
type input "[PERSON_NAME]"
click at [225, 122] on input "text" at bounding box center [194, 117] width 178 height 15
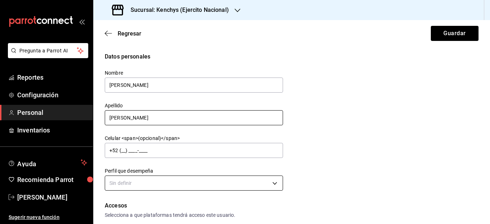
type input "[PERSON_NAME]"
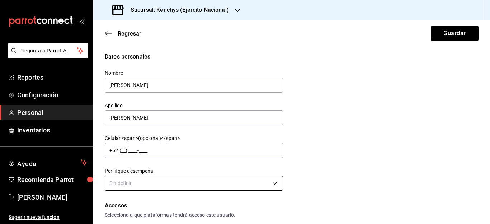
click at [277, 184] on body "Pregunta a Parrot AI Reportes Configuración Personal Inventarios Ayuda Recomien…" at bounding box center [245, 112] width 490 height 224
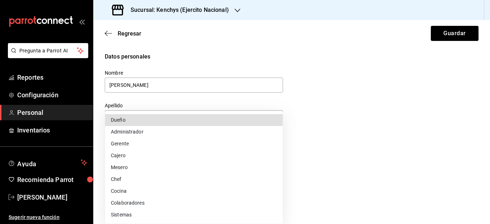
click at [155, 205] on li "Colaboradores" at bounding box center [194, 203] width 178 height 12
type input "STAFF"
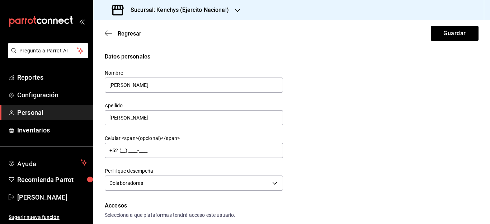
click at [339, 157] on div "Datos personales Nombre [PERSON_NAME] Apellido [PERSON_NAME] Celular <span>(opc…" at bounding box center [292, 122] width 374 height 140
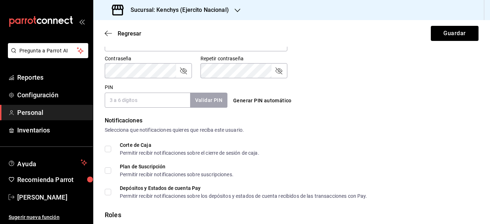
scroll to position [287, 0]
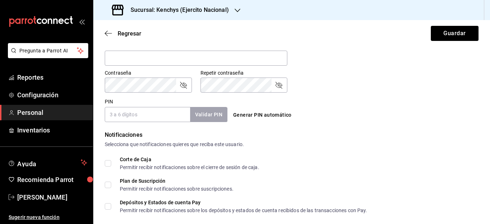
click at [140, 113] on input "PIN" at bounding box center [147, 114] width 85 height 15
type input "1509"
click at [419, 169] on div "Corte de Caja Permitir recibir notificaciones sobre el cierre de sesión de caja." at bounding box center [292, 163] width 374 height 13
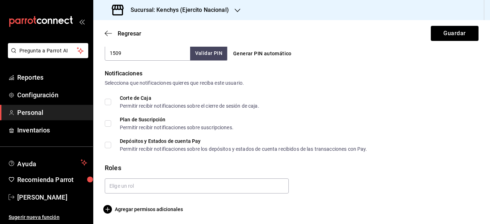
scroll to position [349, 0]
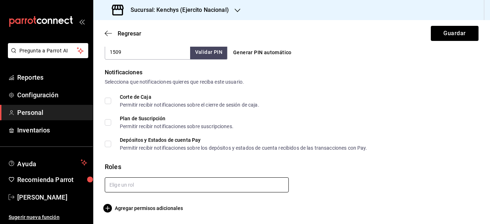
click at [269, 185] on input "text" at bounding box center [197, 184] width 184 height 15
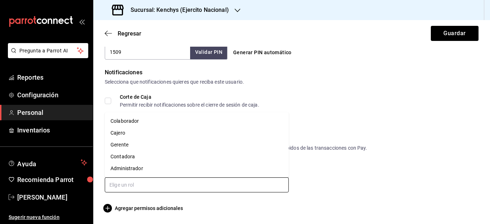
click at [154, 120] on li "Colaborador" at bounding box center [197, 121] width 184 height 12
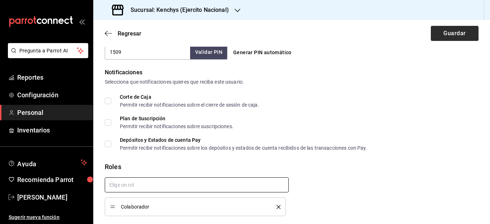
checkbox input "true"
click at [457, 37] on button "Guardar" at bounding box center [455, 33] width 48 height 15
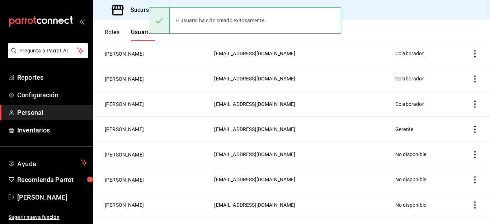
scroll to position [375, 0]
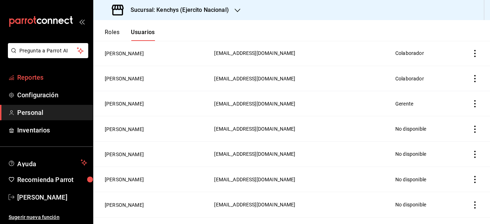
click at [36, 80] on span "Reportes" at bounding box center [52, 77] width 70 height 10
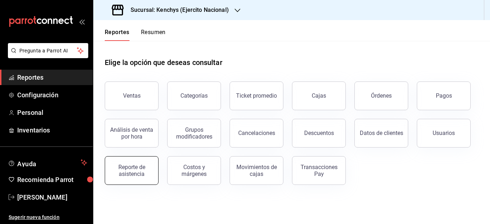
click at [130, 166] on div "Reporte de asistencia" at bounding box center [131, 171] width 44 height 14
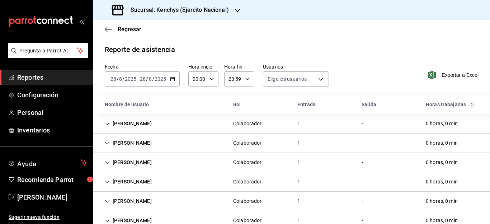
type input "d4c27076-b8b7-4689-b6a4-2c76b76989b6,a1849f56-c653-449d-98f4-9c0bee62dc36,29115…"
click at [51, 79] on span "Reportes" at bounding box center [52, 77] width 70 height 10
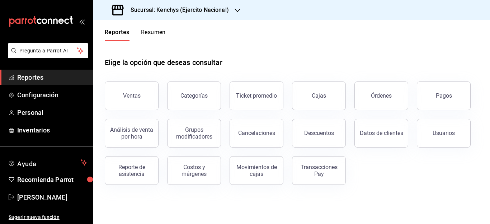
click at [34, 81] on span "Reportes" at bounding box center [52, 77] width 70 height 10
click at [129, 162] on button "Reporte de asistencia" at bounding box center [132, 170] width 54 height 29
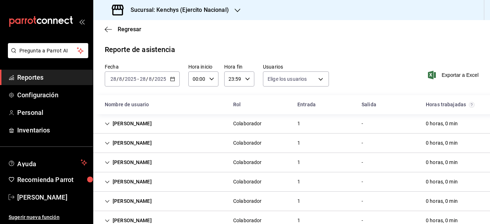
type input "d4c27076-b8b7-4689-b6a4-2c76b76989b6,a1849f56-c653-449d-98f4-9c0bee62dc36,29115…"
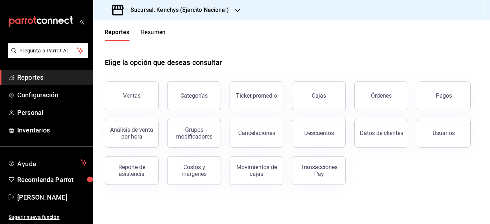
click at [32, 77] on span "Reportes" at bounding box center [52, 77] width 70 height 10
click at [142, 171] on div "Reporte de asistencia" at bounding box center [131, 171] width 44 height 14
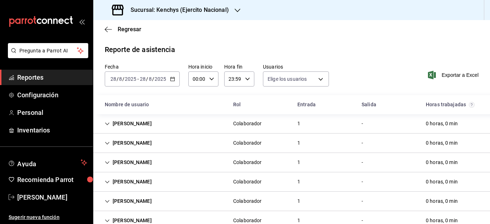
type input "d4c27076-b8b7-4689-b6a4-2c76b76989b6,a1849f56-c653-449d-98f4-9c0bee62dc36,29115…"
click at [263, 101] on div "Rol" at bounding box center [259, 104] width 64 height 13
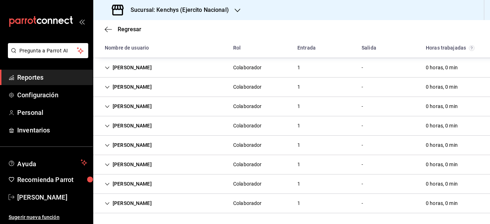
scroll to position [173, 0]
